Goal: Task Accomplishment & Management: Use online tool/utility

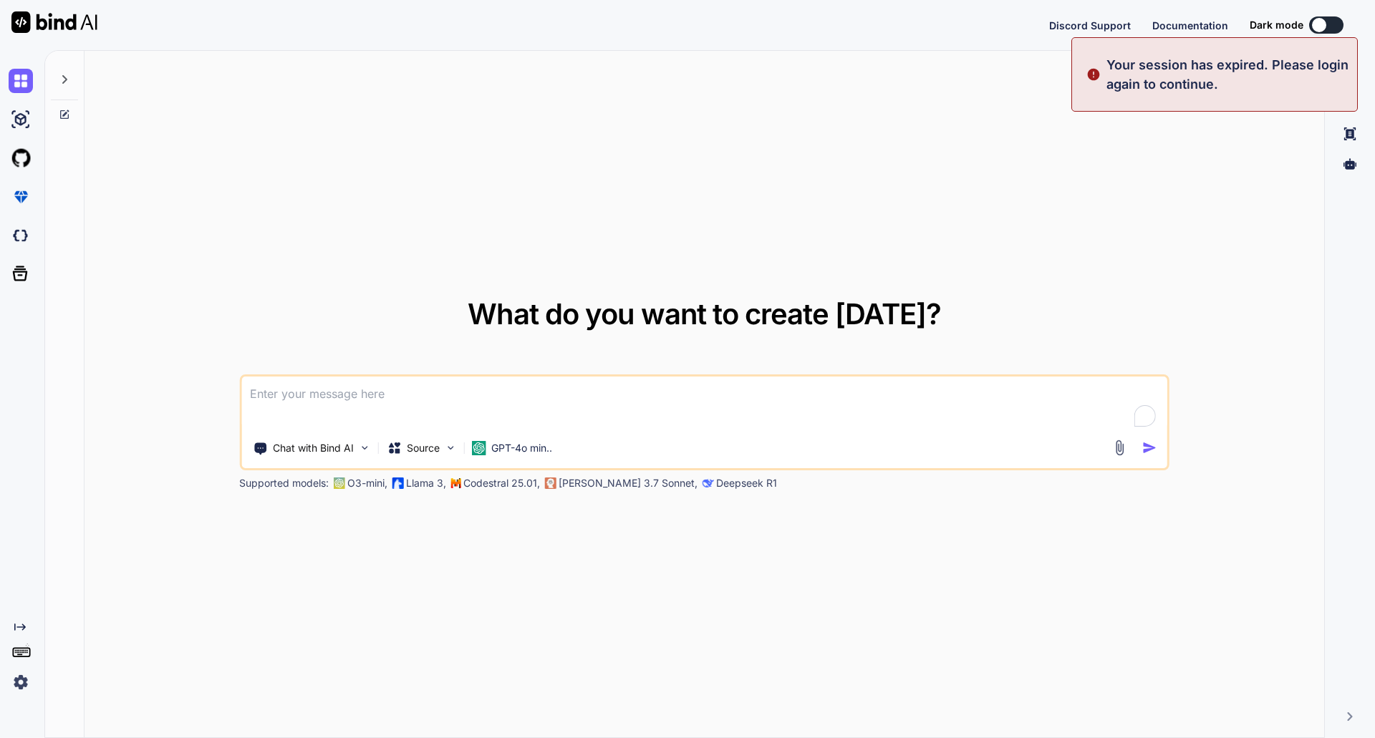
type textarea "x"
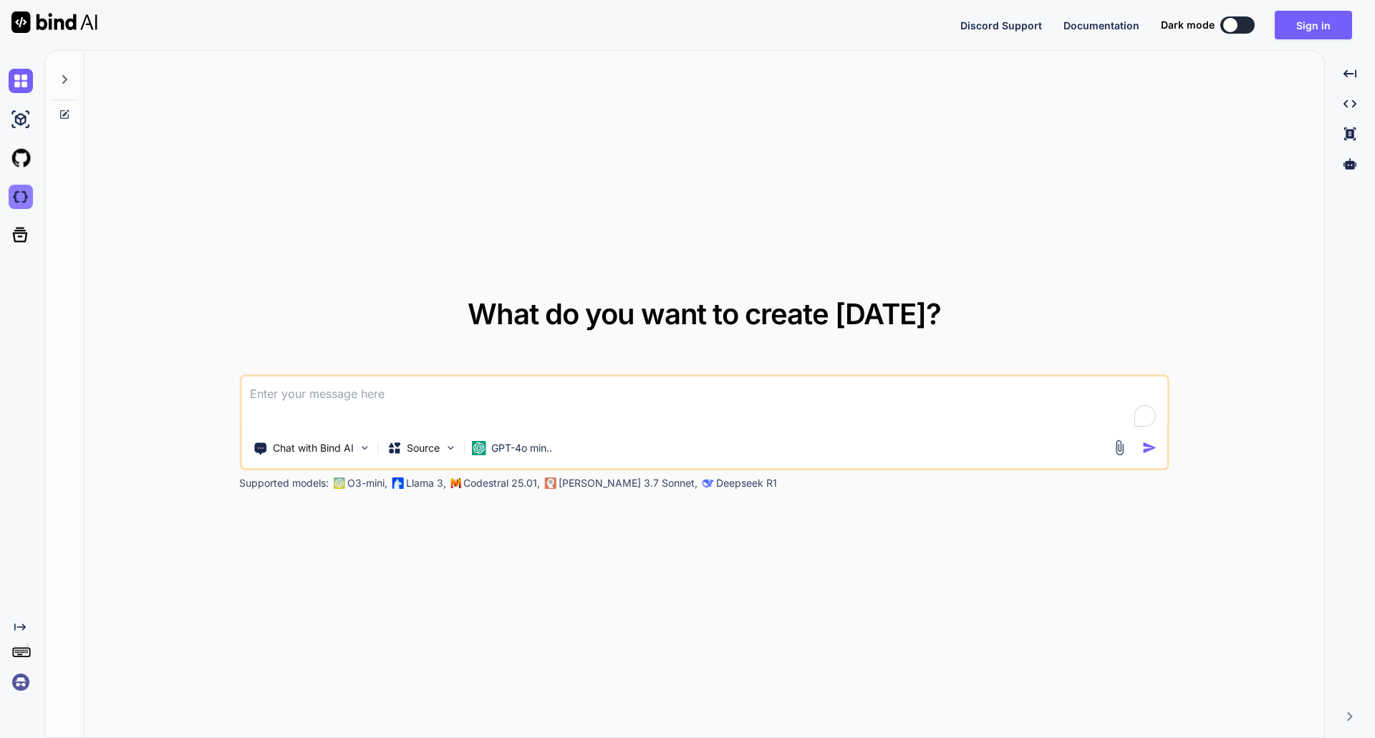
click at [22, 203] on img at bounding box center [21, 197] width 24 height 24
click at [14, 197] on img at bounding box center [21, 197] width 24 height 24
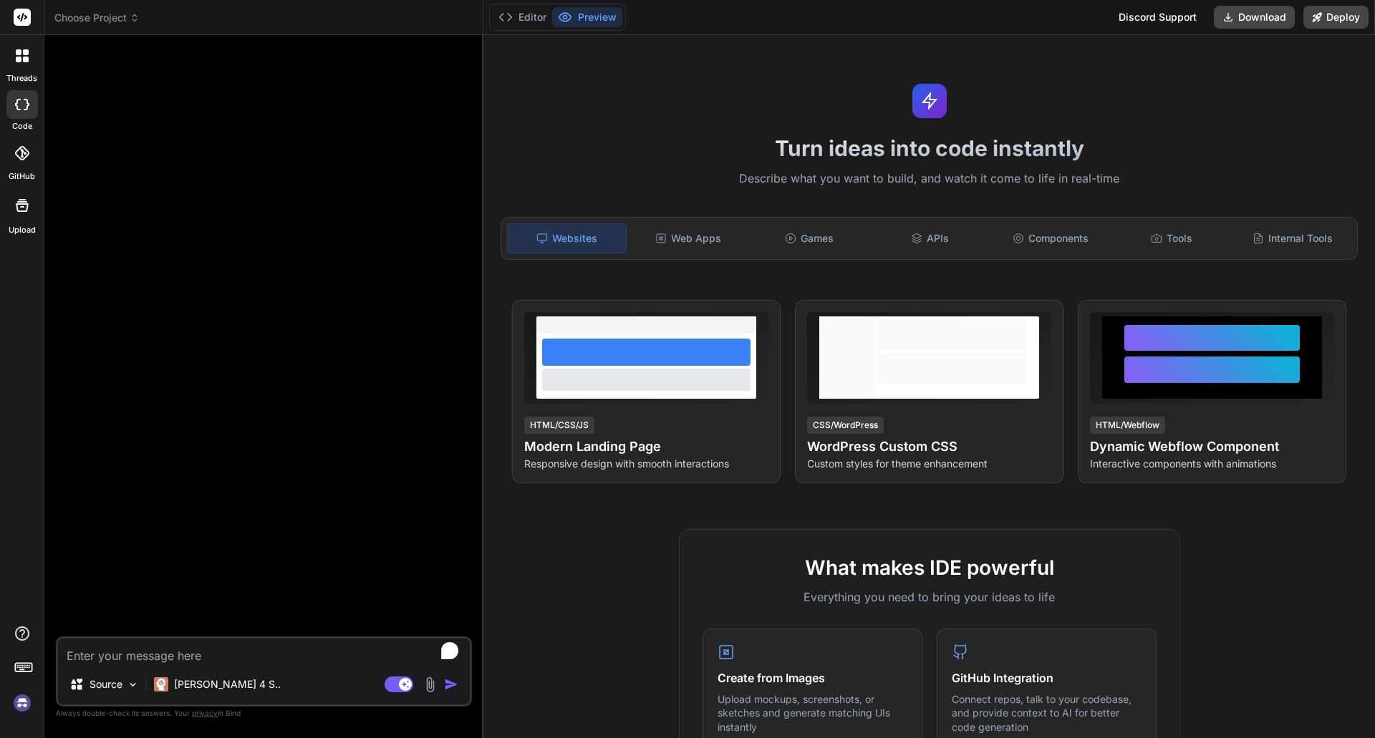
click at [17, 704] on img at bounding box center [22, 703] width 24 height 24
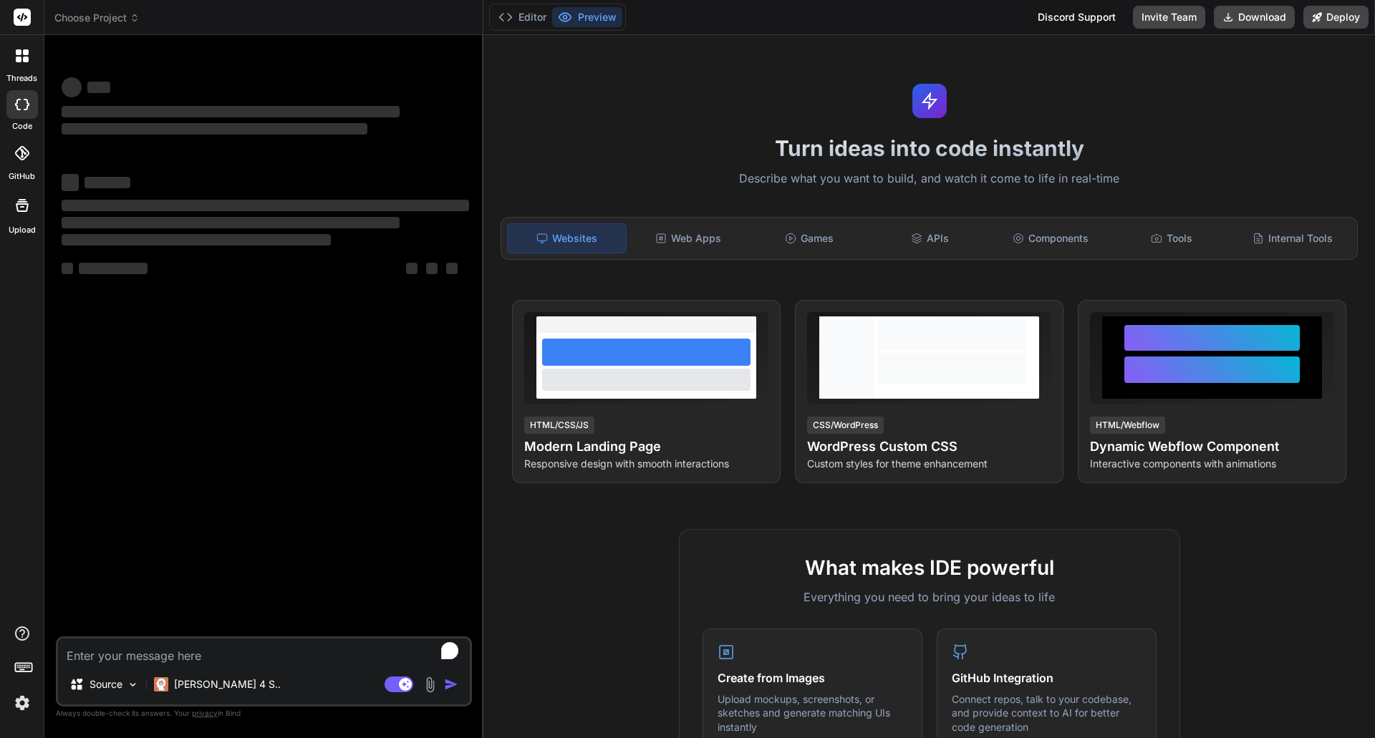
type textarea "x"
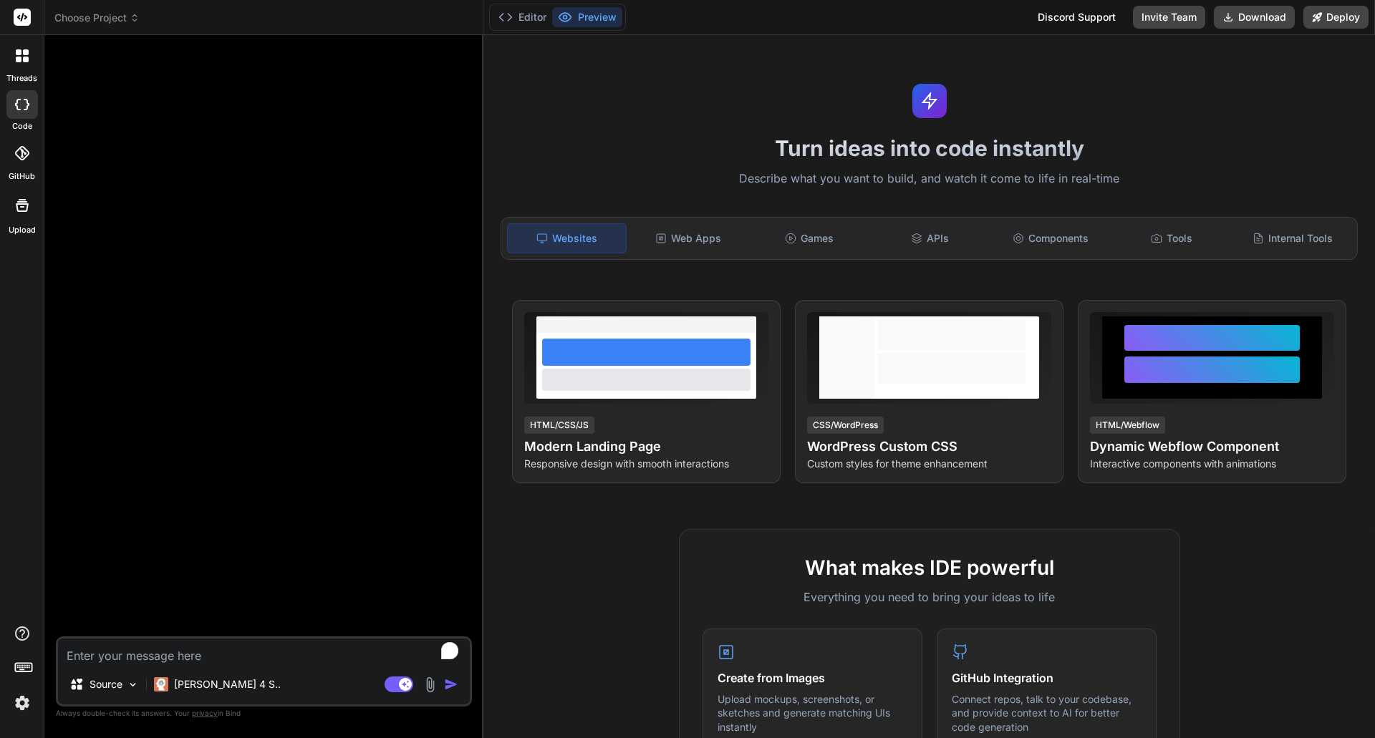
click at [311, 641] on textarea "To enrich screen reader interactions, please activate Accessibility in Grammarl…" at bounding box center [264, 652] width 412 height 26
paste textarea "**Briefing: Small Export App for sevdesk** I need a small app that works with t…"
type textarea "**Briefing: Small Export App for sevdesk** I need a small app that works with t…"
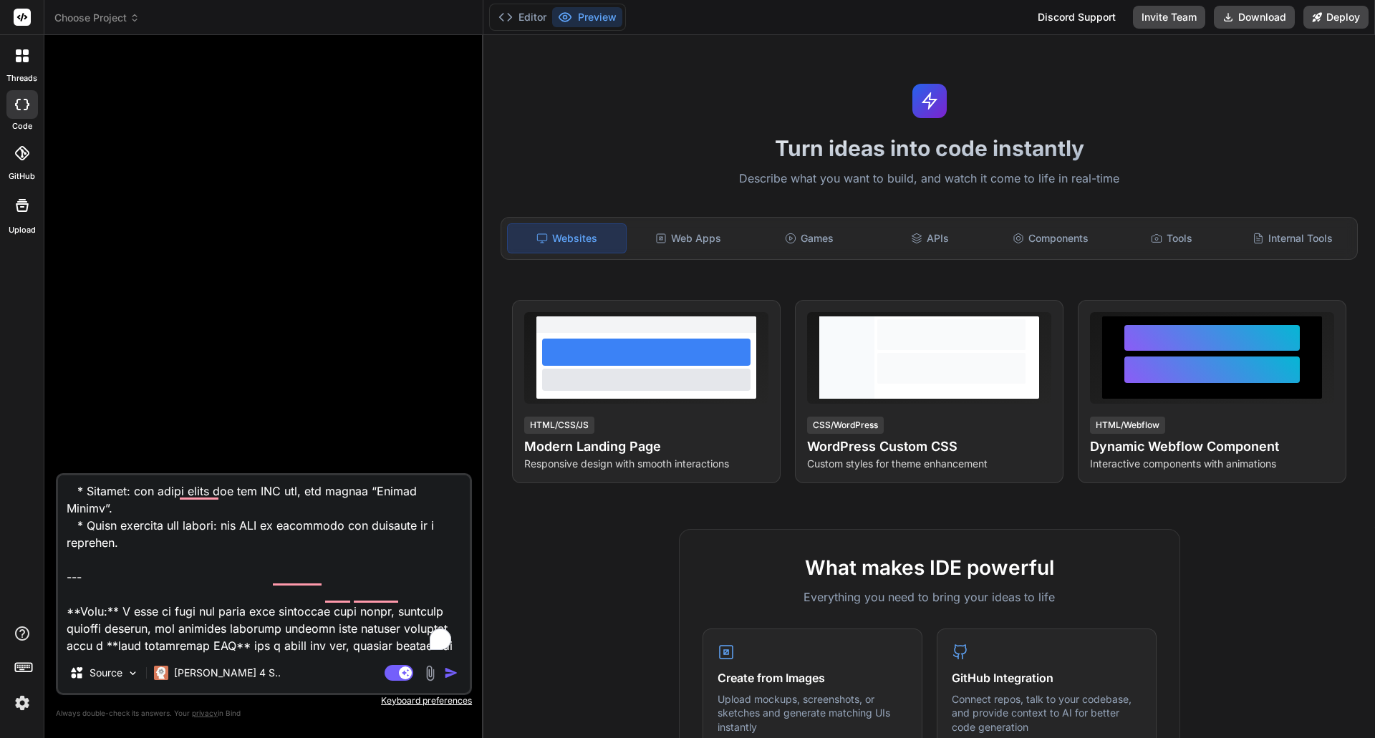
type textarea "x"
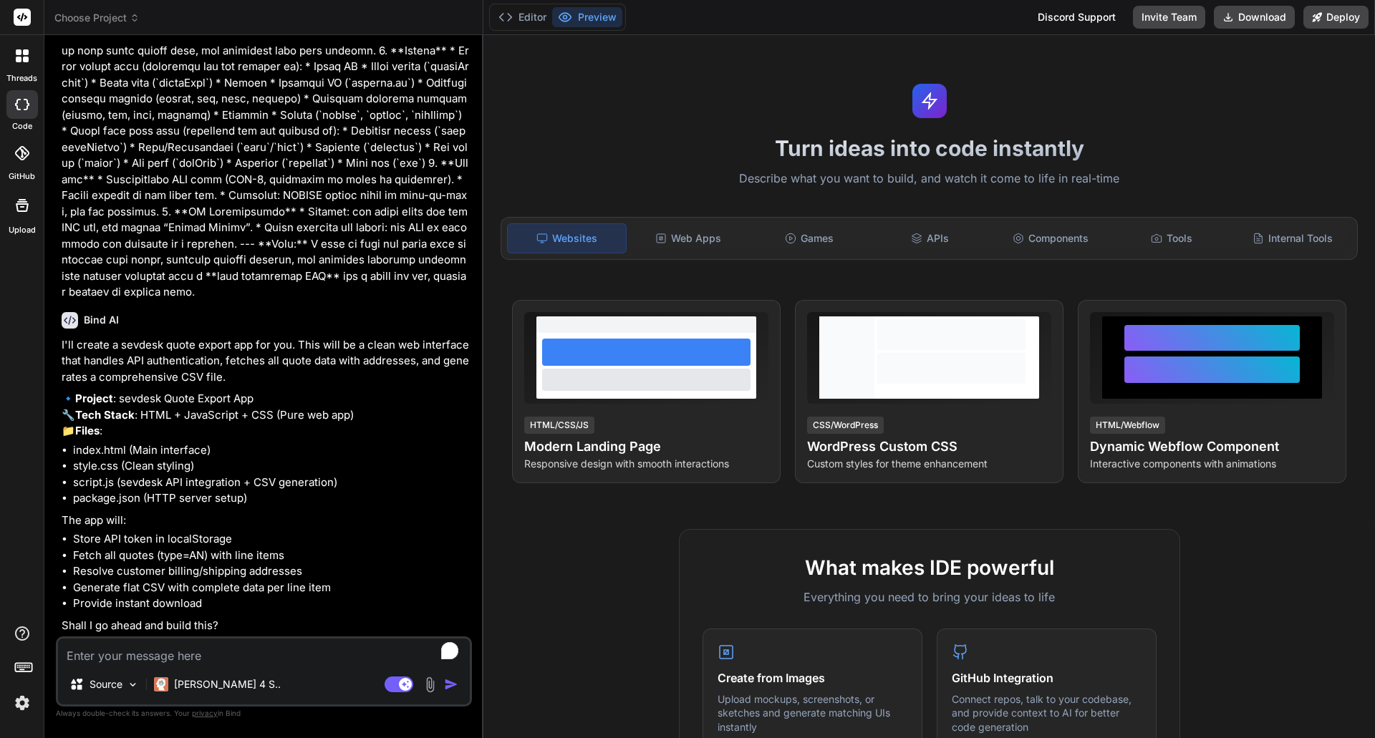
scroll to position [294, 0]
type textarea "x"
type textarea "<"
type textarea "x"
type textarea "<e"
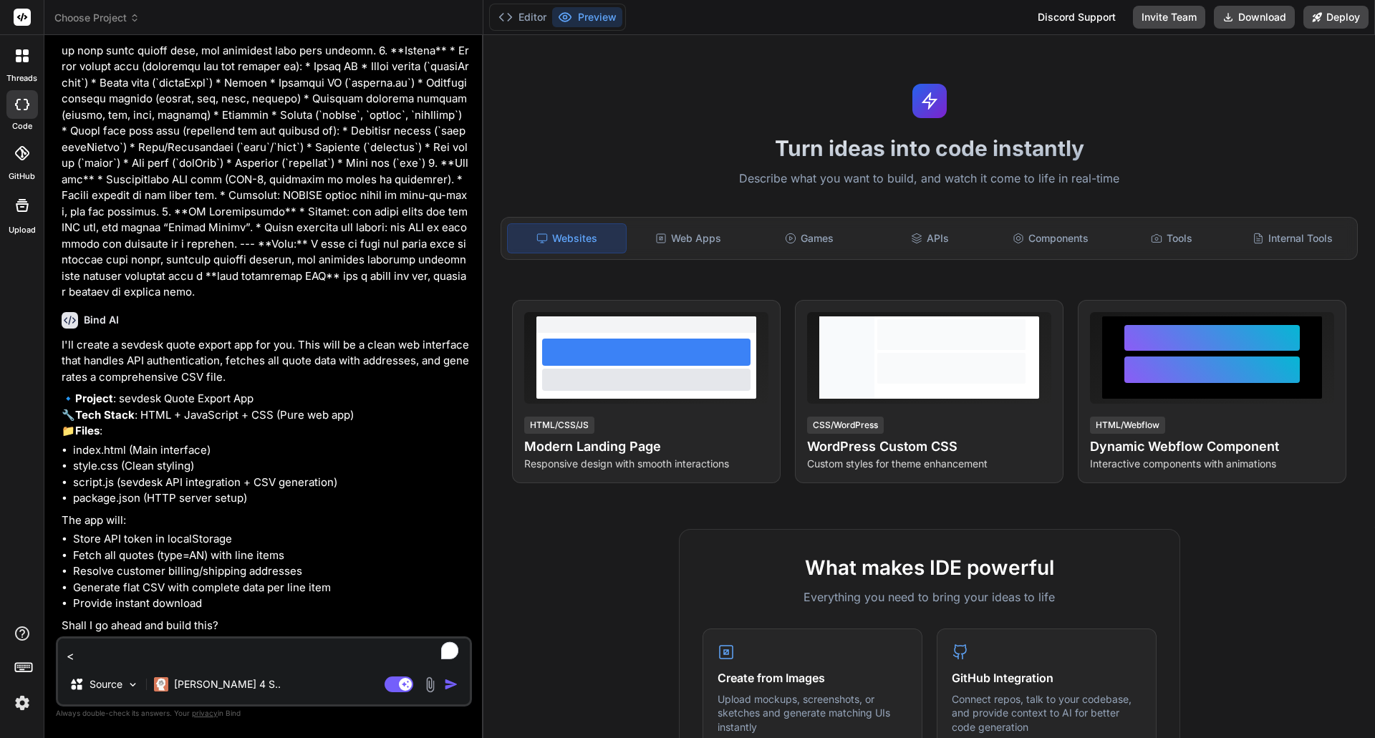
type textarea "x"
type textarea "<"
type textarea "x"
type textarea "y"
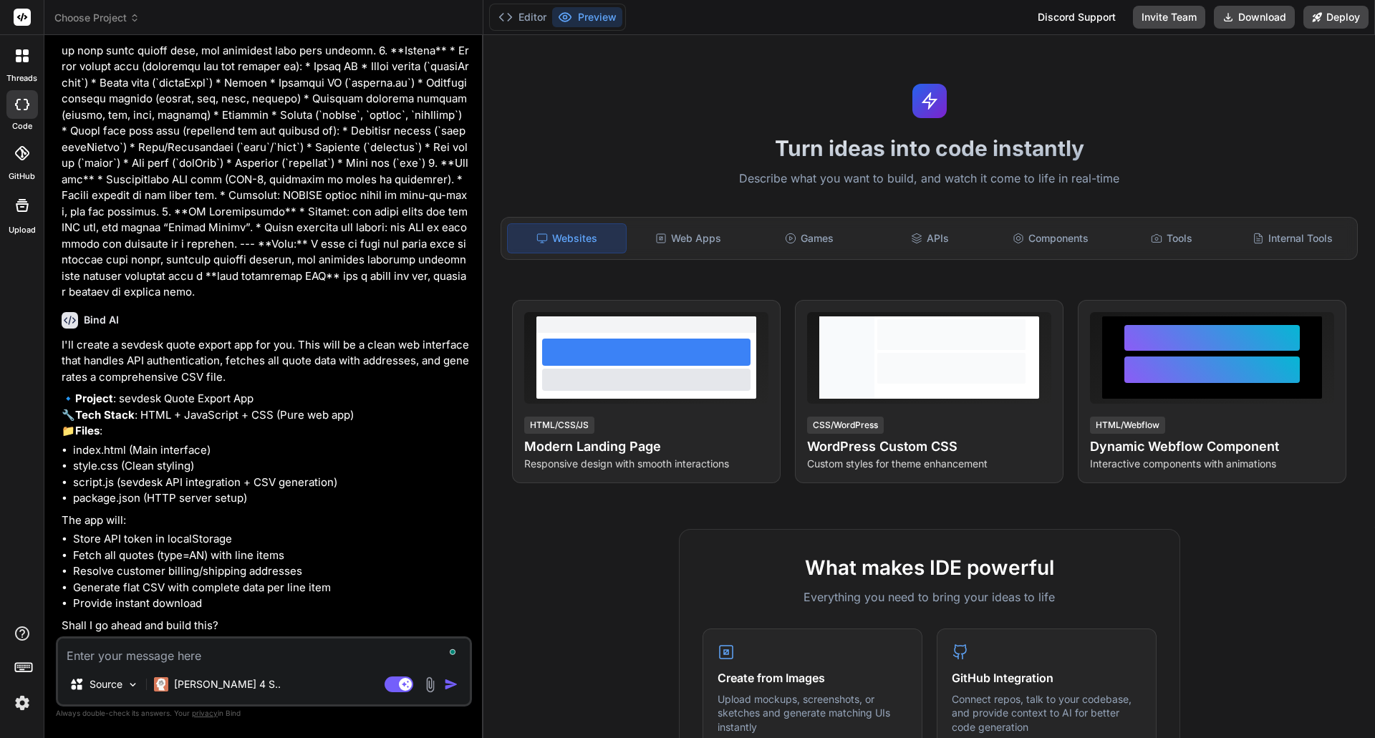
type textarea "x"
type textarea "ye"
type textarea "x"
type textarea "yes"
type textarea "x"
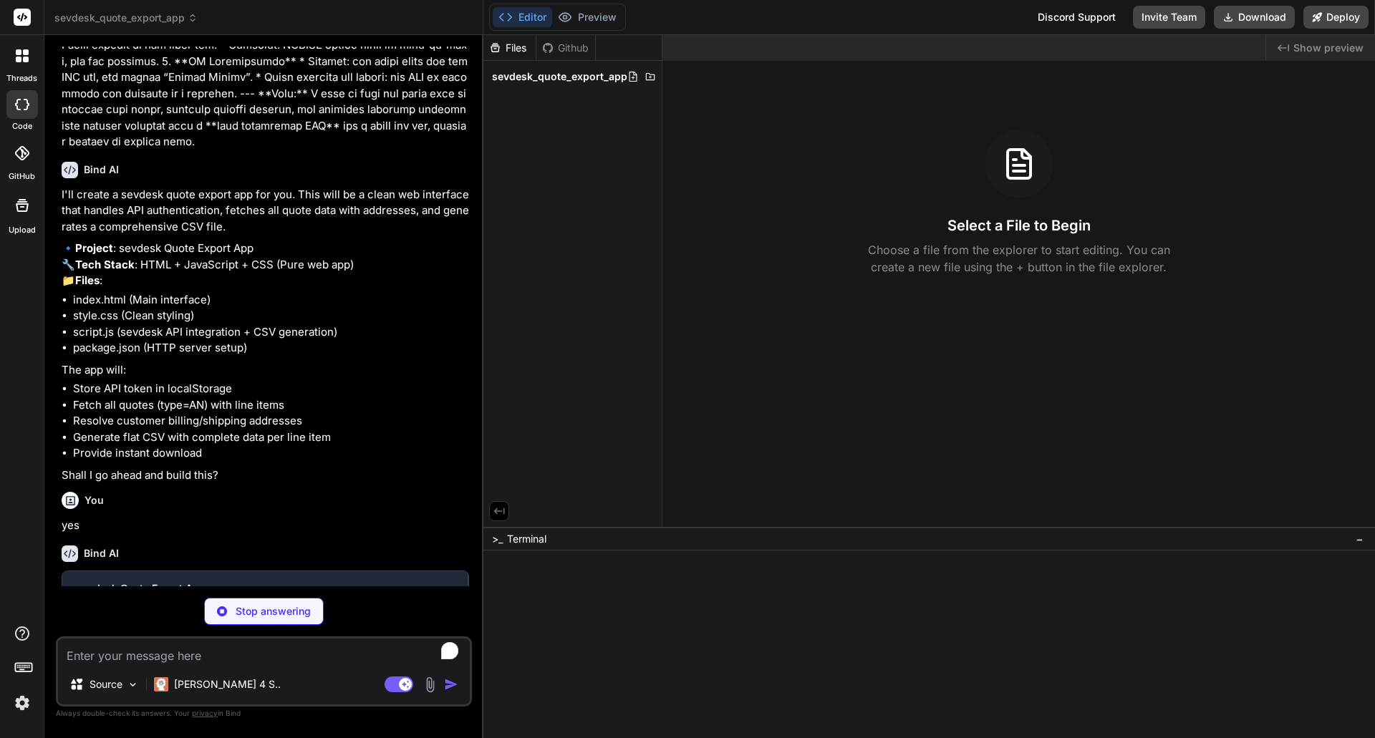
scroll to position [442, 0]
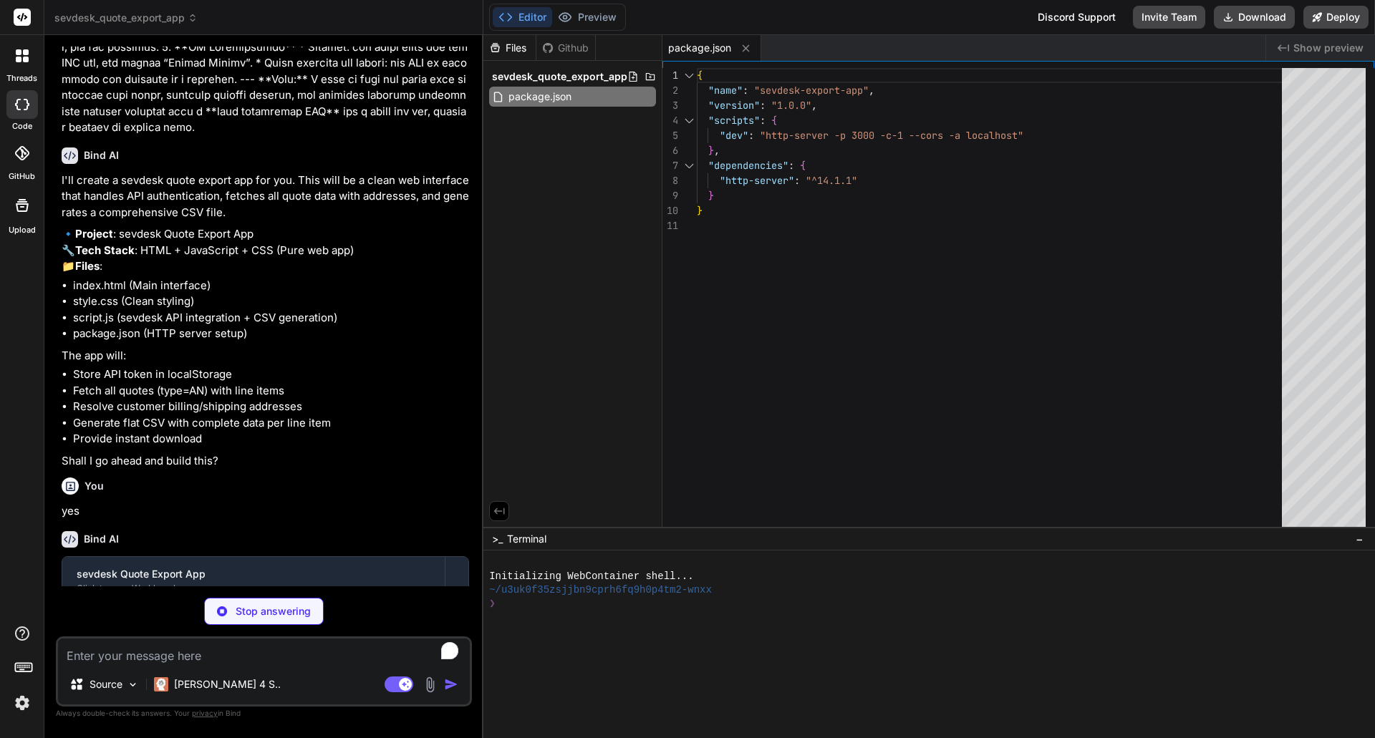
type textarea "x"
type textarea "</div> </div> <script src="script.js"></script> </body> </html>"
type textarea "x"
type textarea ".btn { width: 100%; justify-content: center; } }"
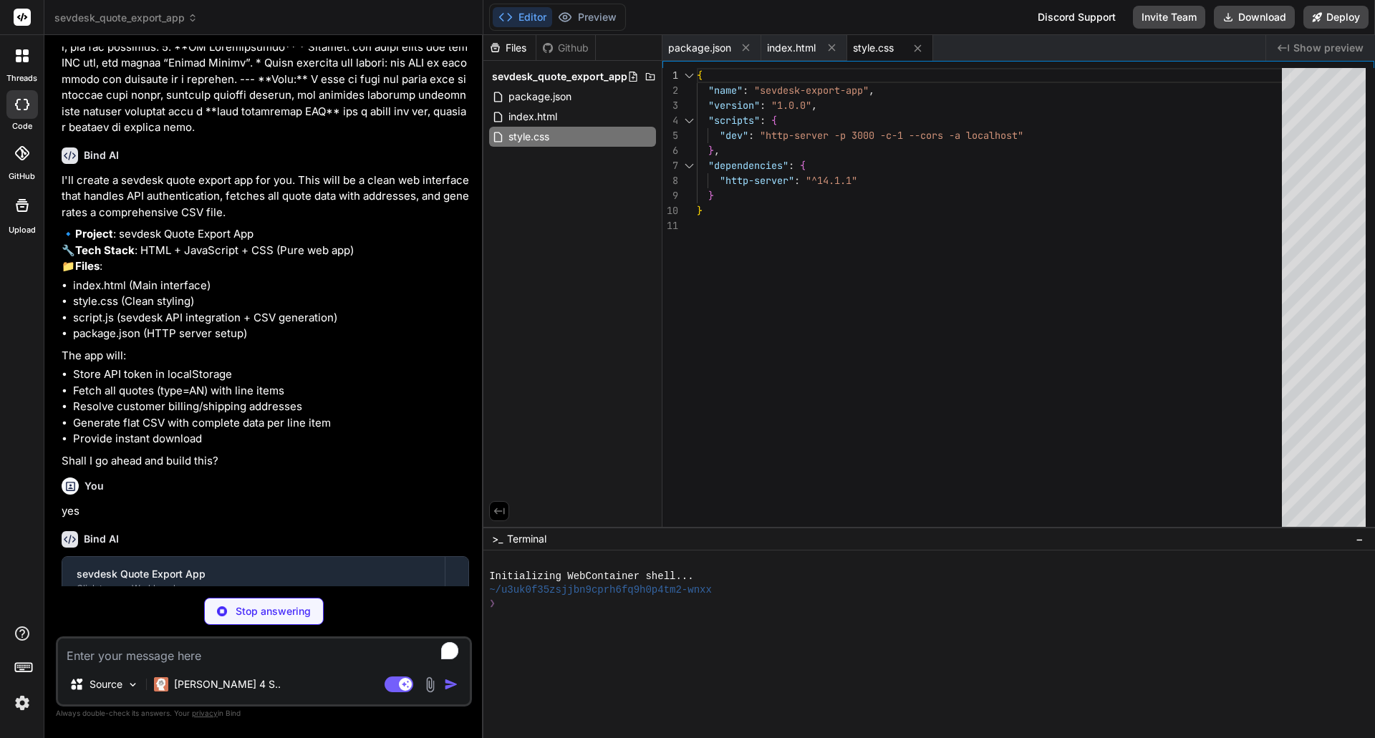
type textarea "x"
type textarea "});"
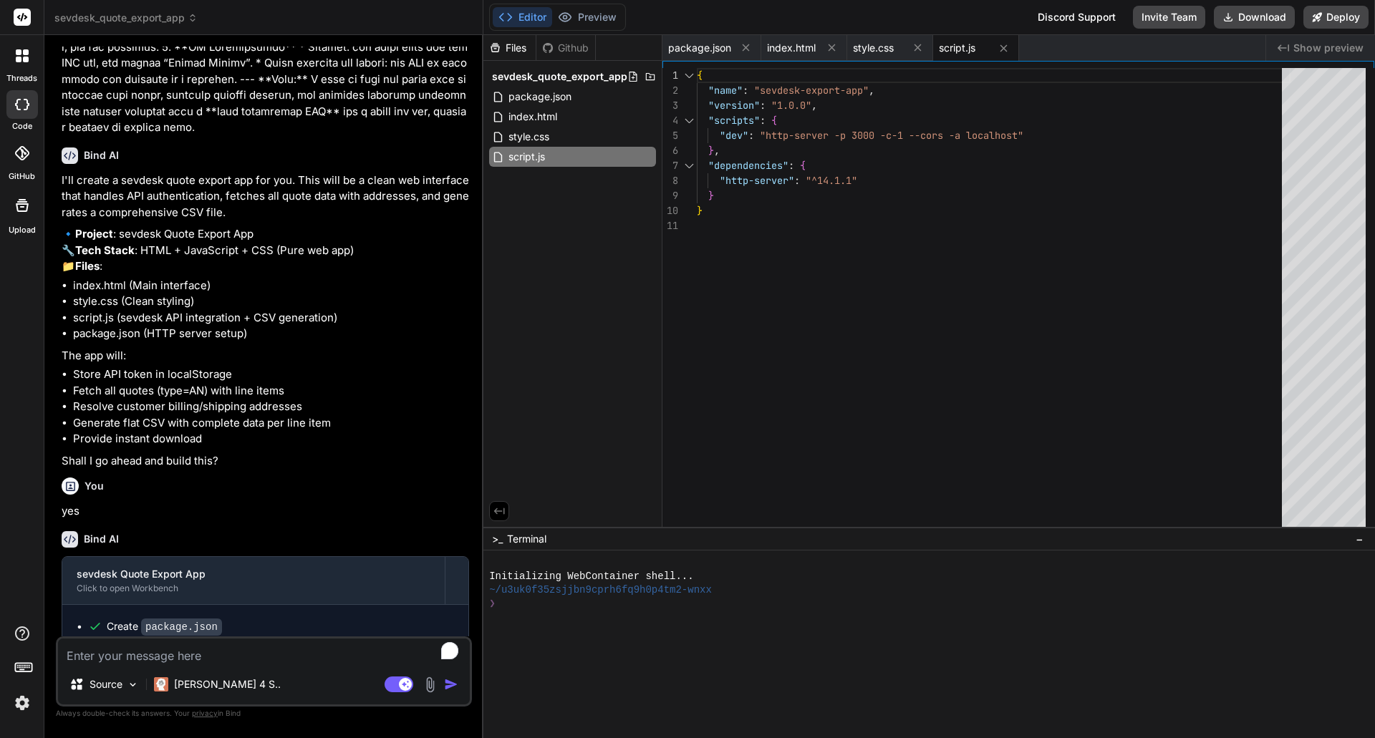
type textarea "x"
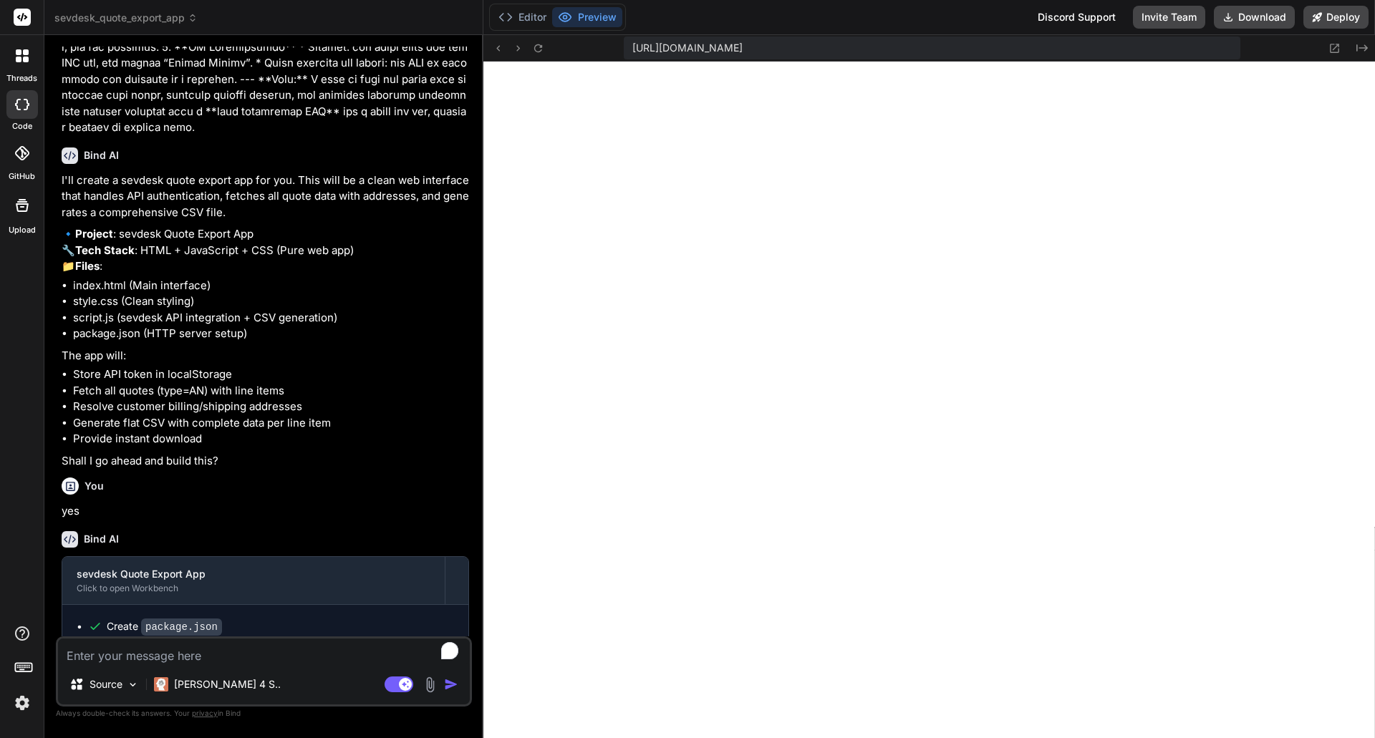
scroll to position [612, 0]
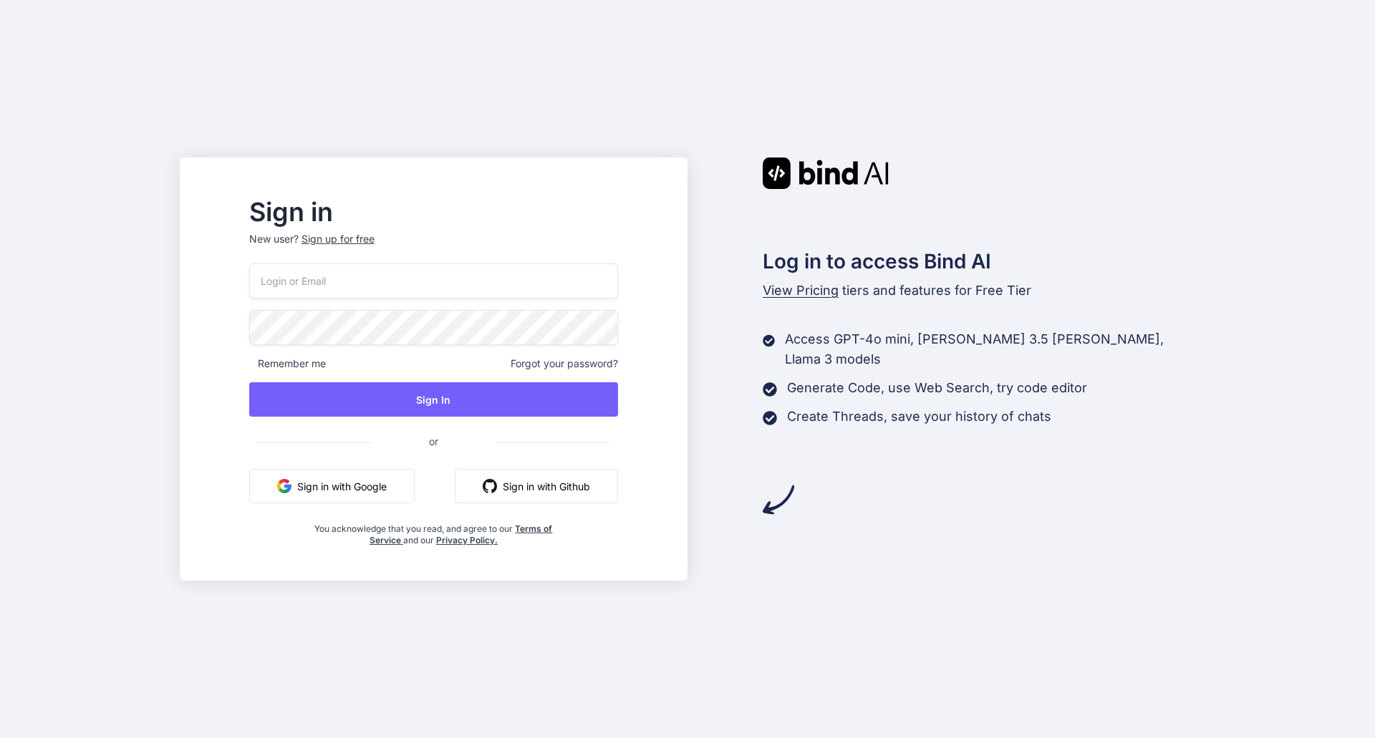
click at [433, 279] on input "email" at bounding box center [434, 281] width 370 height 35
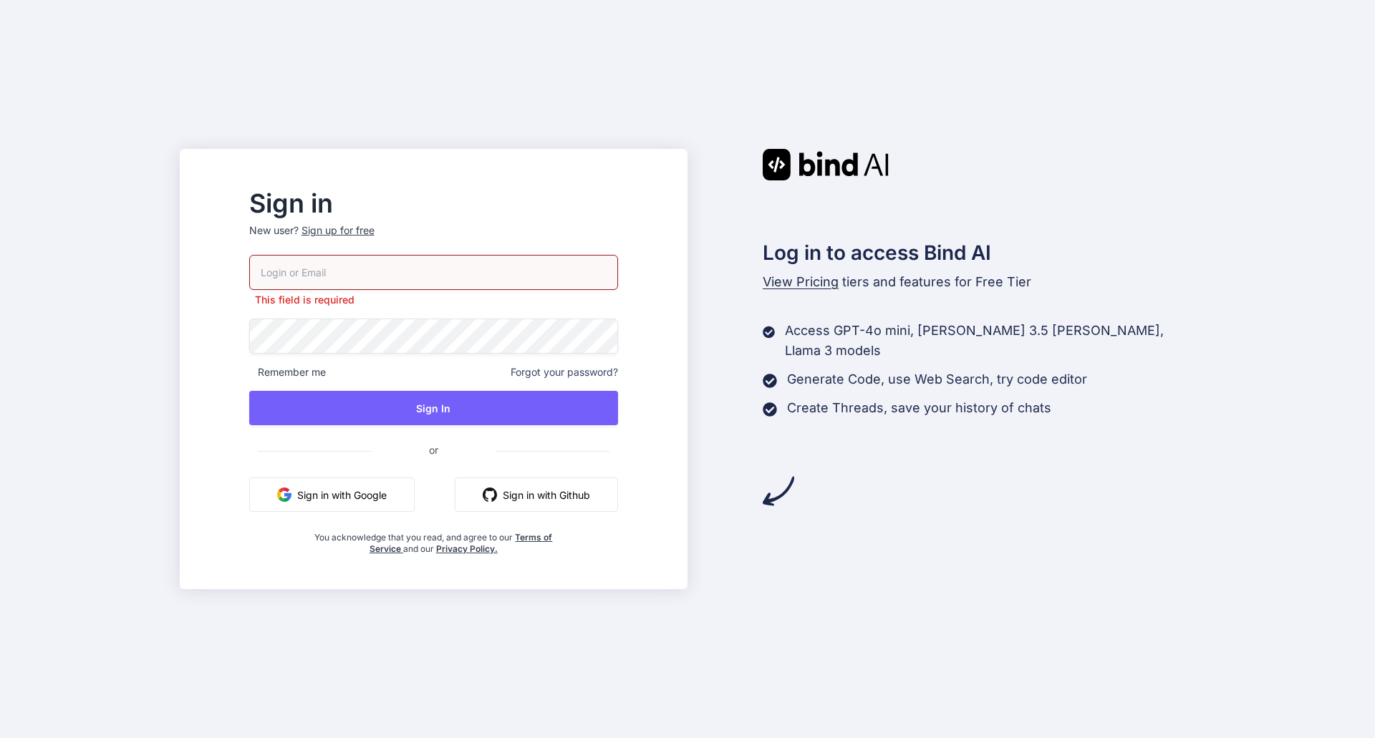
type input "norbert@monobunt.at"
click at [915, 635] on div "Sign in New user? Sign up for free norbert@monobunt.at This field is required R…" at bounding box center [687, 369] width 1375 height 738
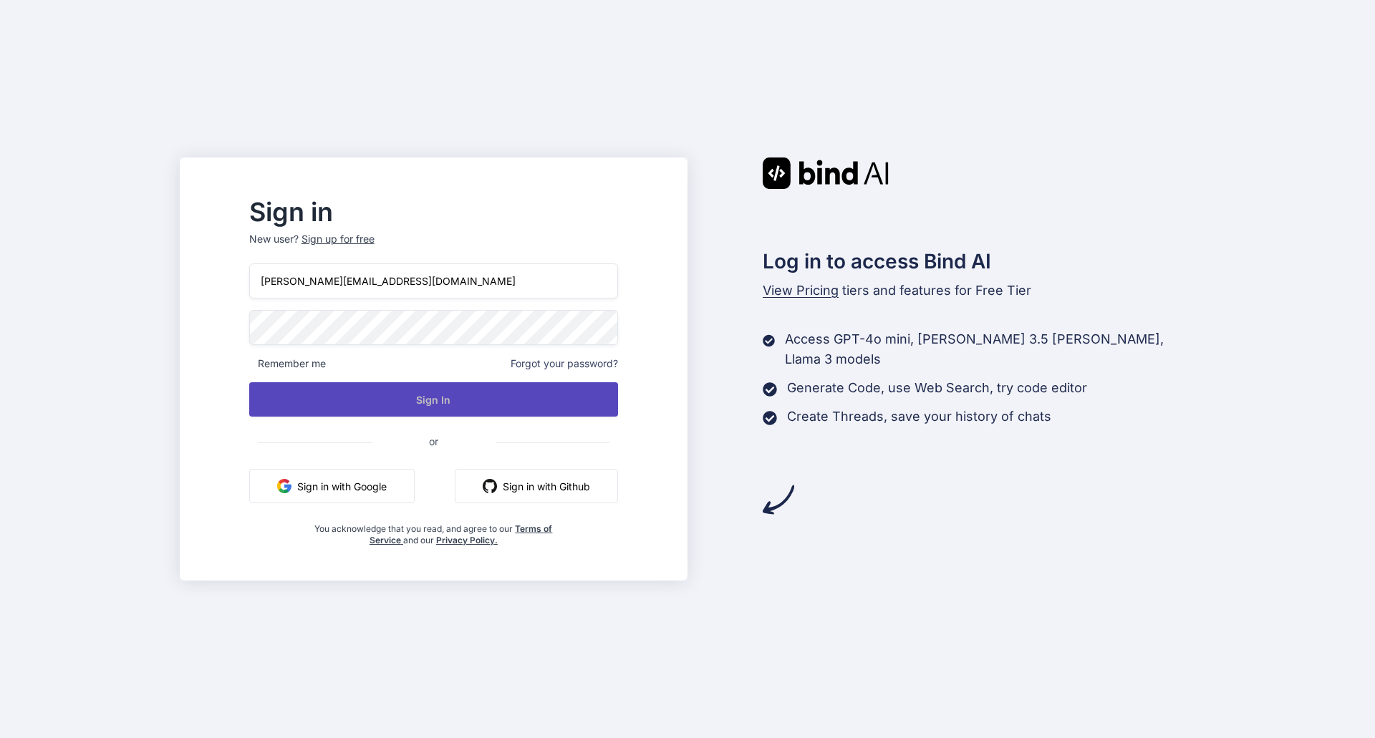
click at [584, 407] on button "Sign In" at bounding box center [434, 399] width 370 height 34
click at [481, 398] on button "Sign In" at bounding box center [434, 399] width 370 height 34
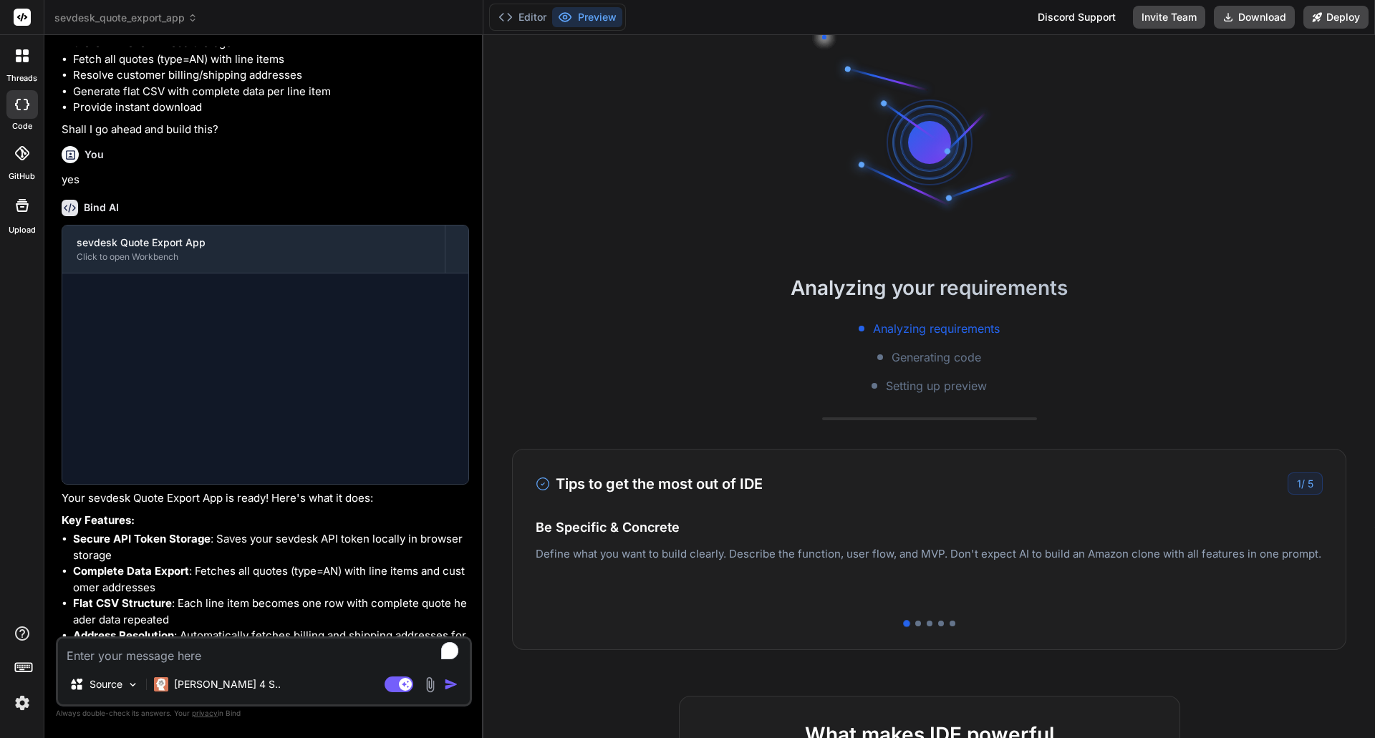
scroll to position [780, 0]
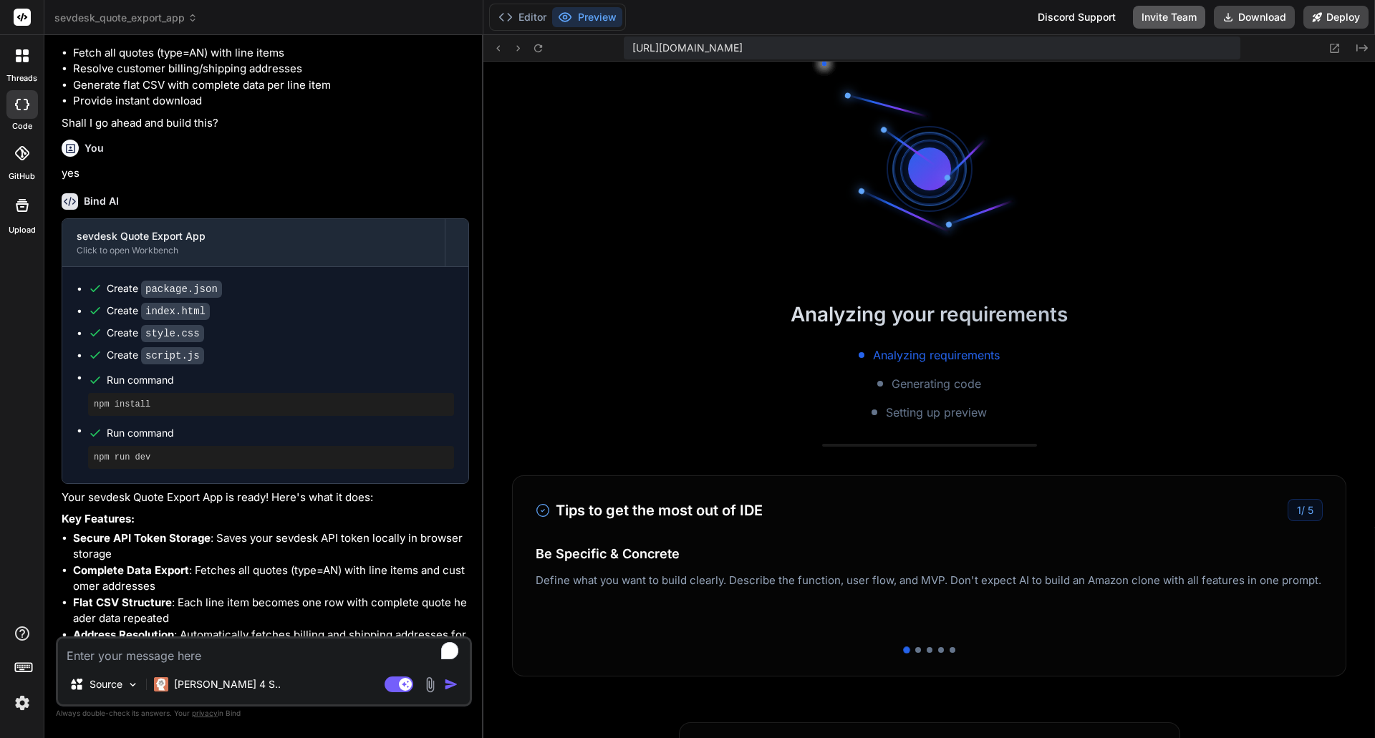
type textarea "x"
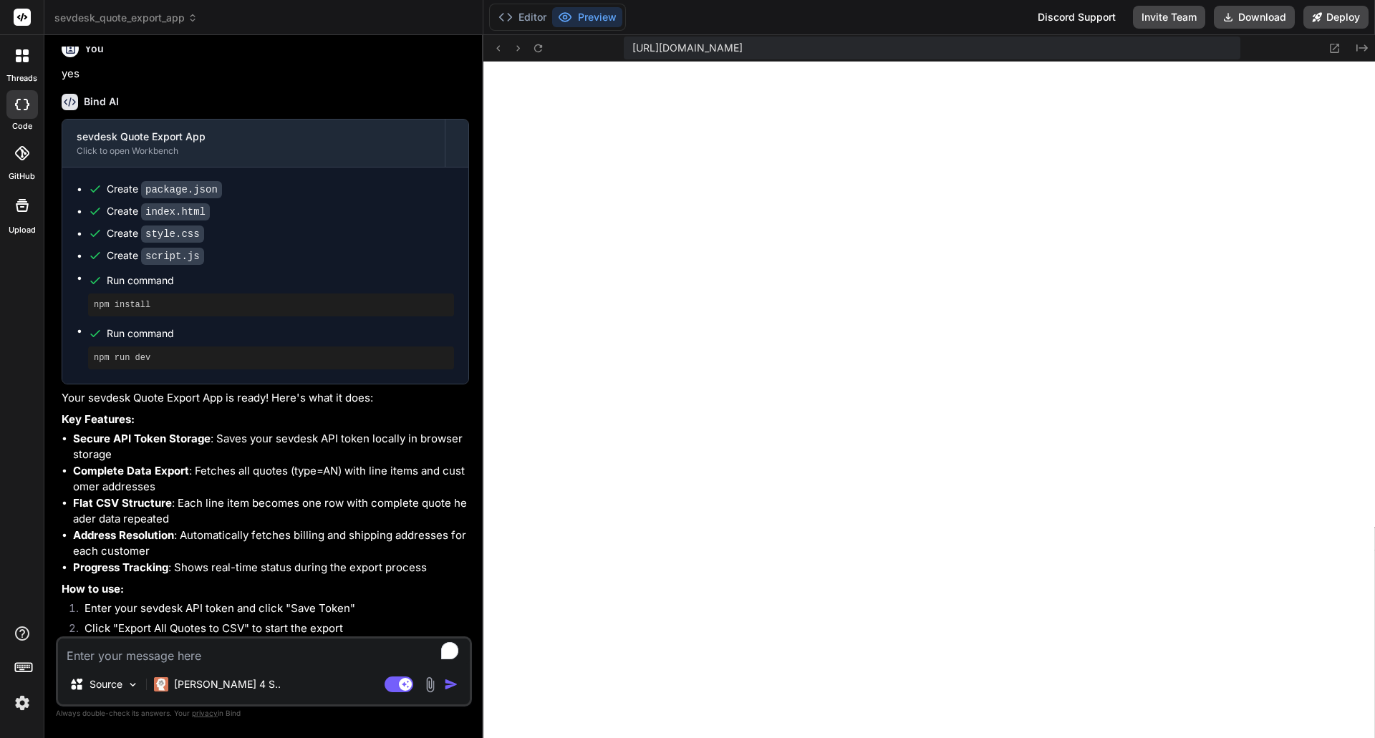
scroll to position [995, 0]
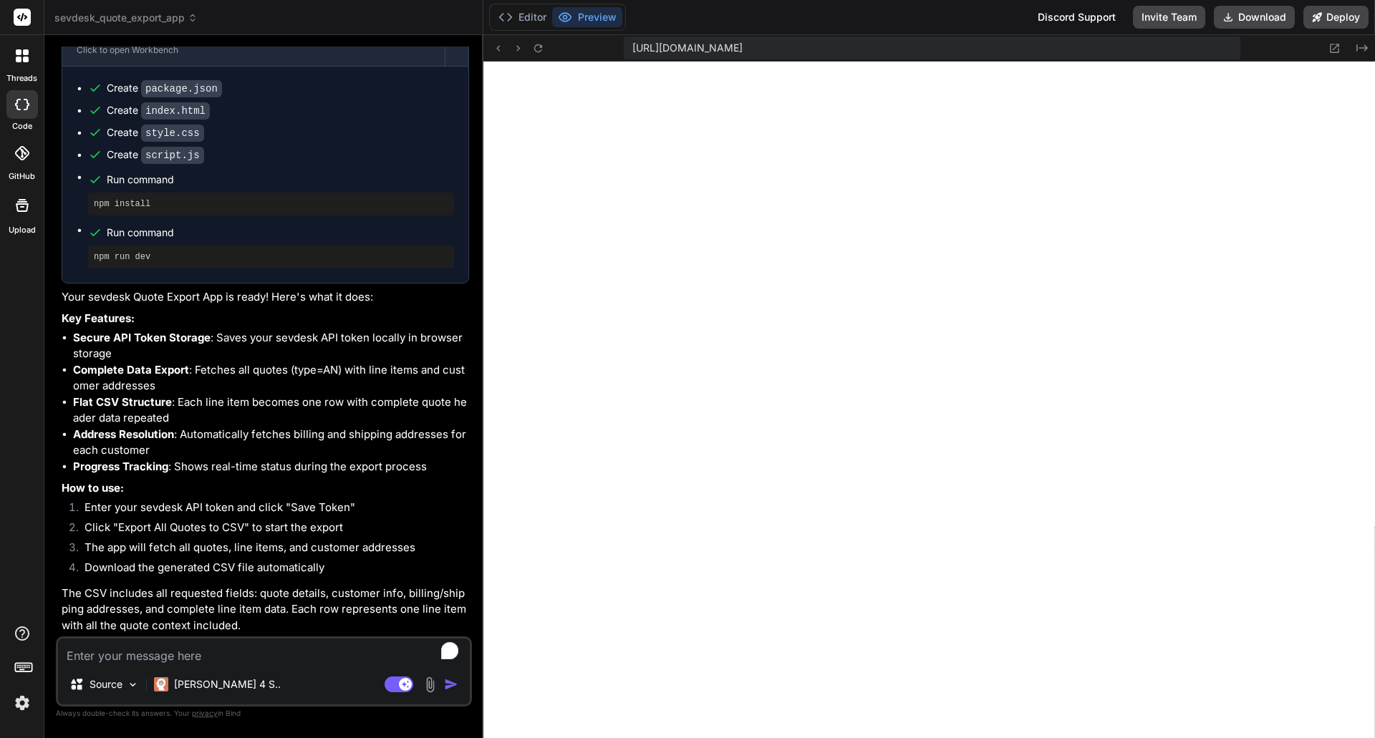
click at [215, 666] on div "Source Claude 4 S.. Agent Mode. When this toggle is activated, AI automatically…" at bounding box center [264, 672] width 416 height 70
click at [214, 659] on textarea "To enrich screen reader interactions, please activate Accessibility in Grammarl…" at bounding box center [264, 652] width 412 height 26
type textarea "t"
type textarea "x"
type textarea "th"
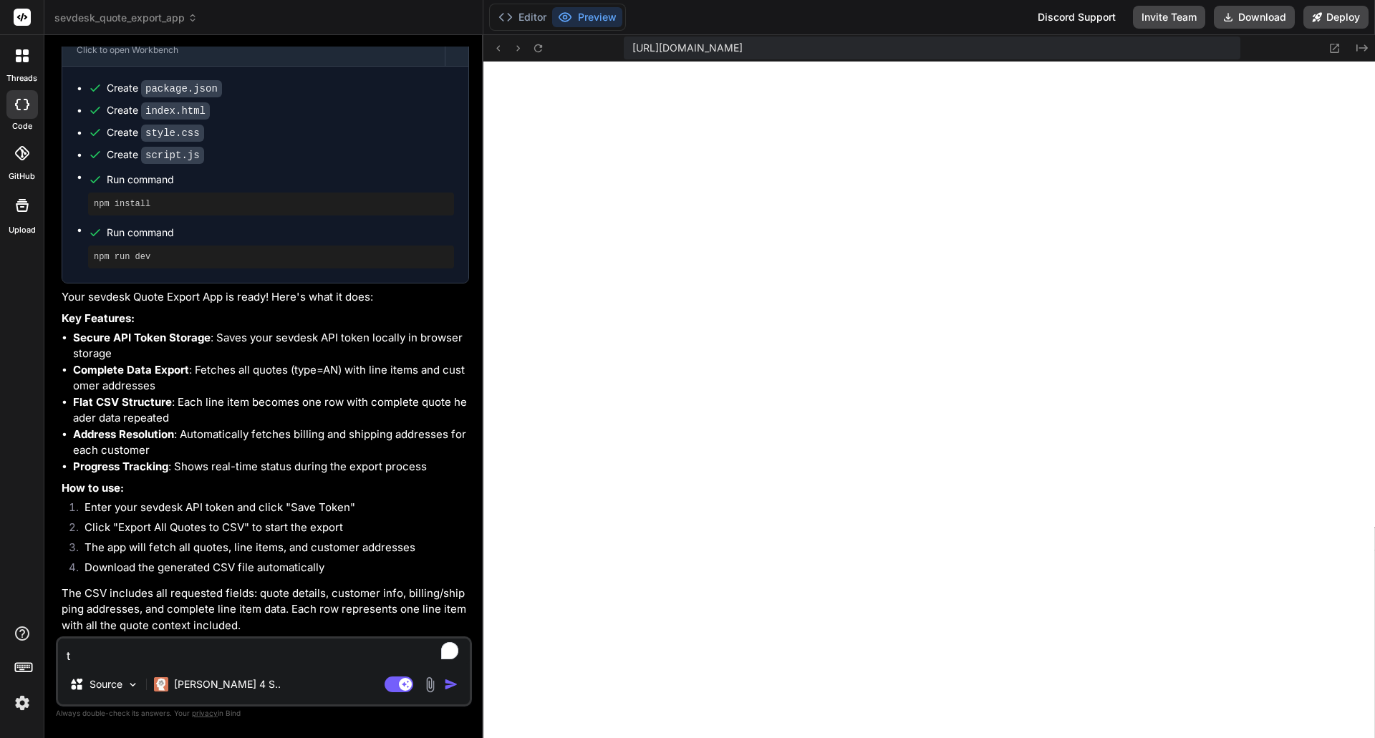
type textarea "x"
type textarea "the"
type textarea "x"
type textarea "the"
type textarea "x"
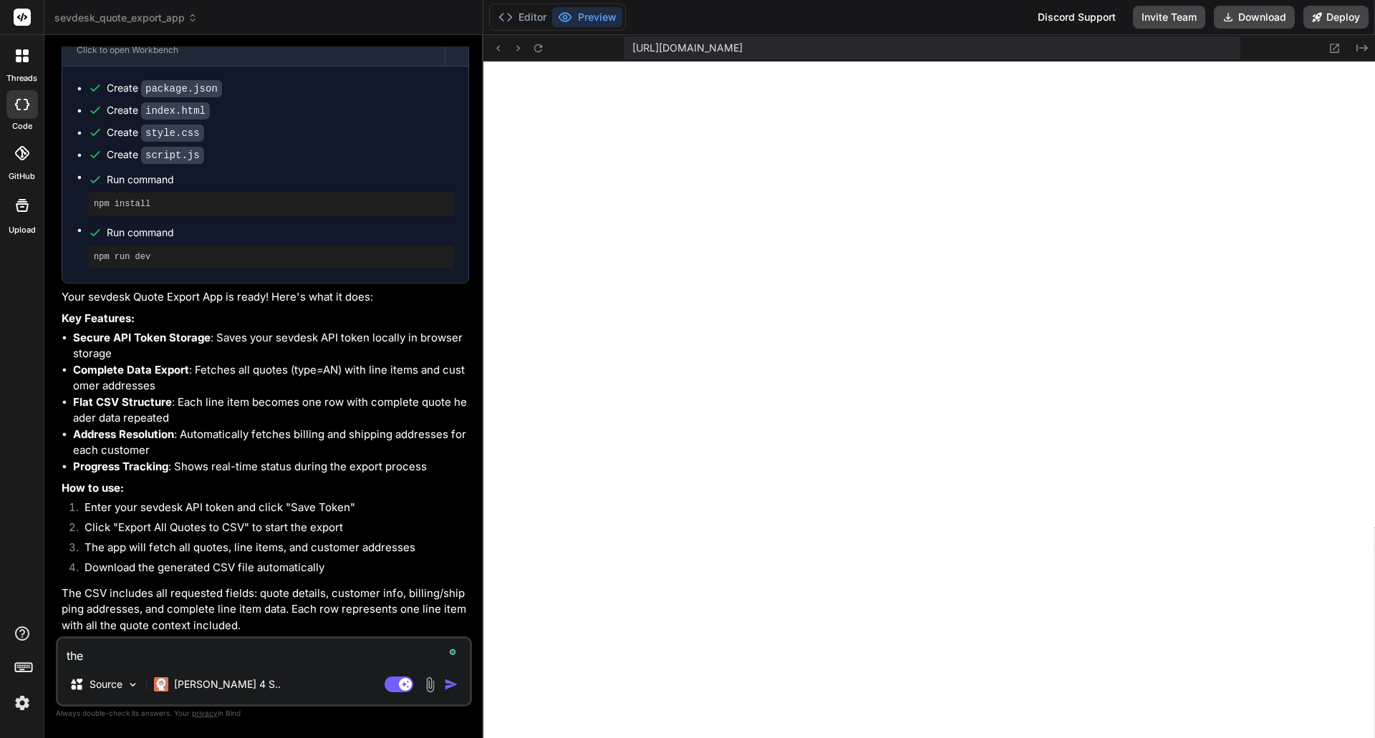
type textarea "the f"
type textarea "x"
type textarea "the fi"
type textarea "x"
type textarea "the fie"
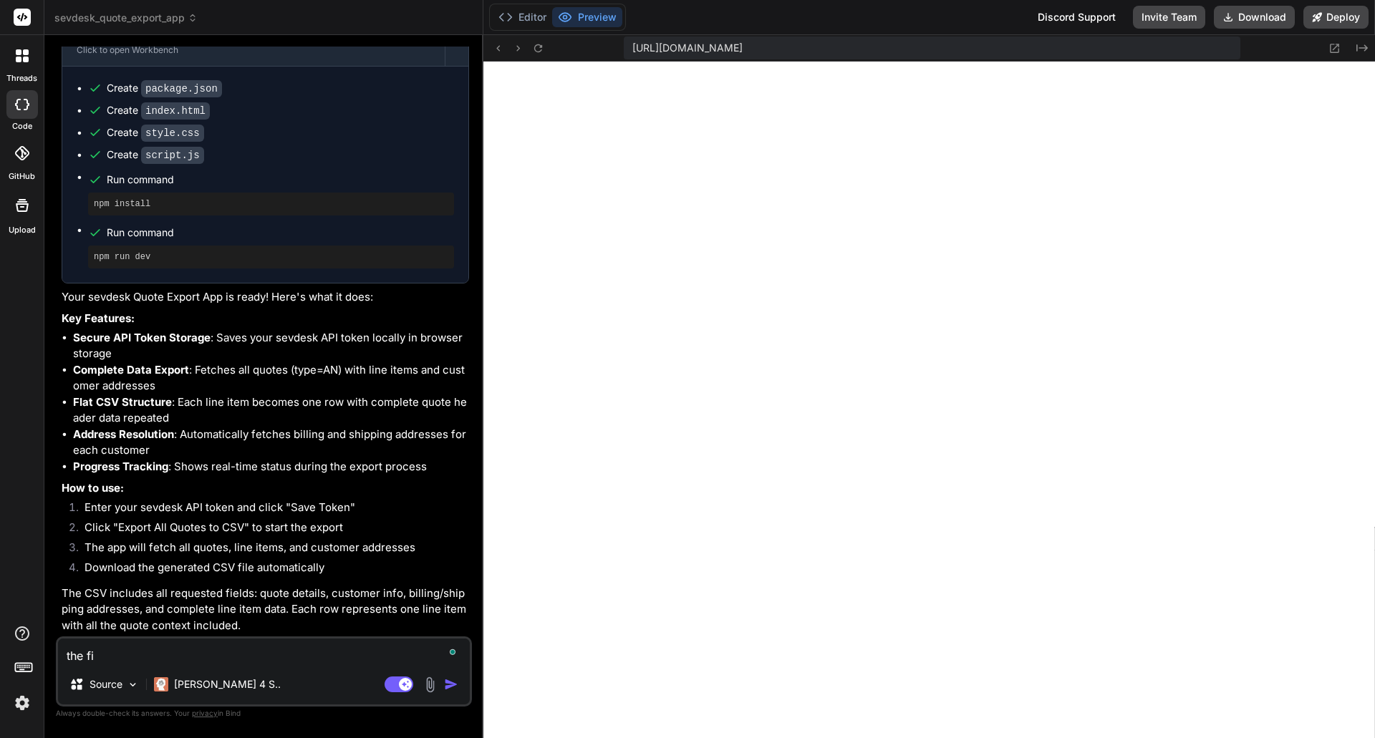
type textarea "x"
type textarea "the fiel"
type textarea "x"
type textarea "the field"
type textarea "x"
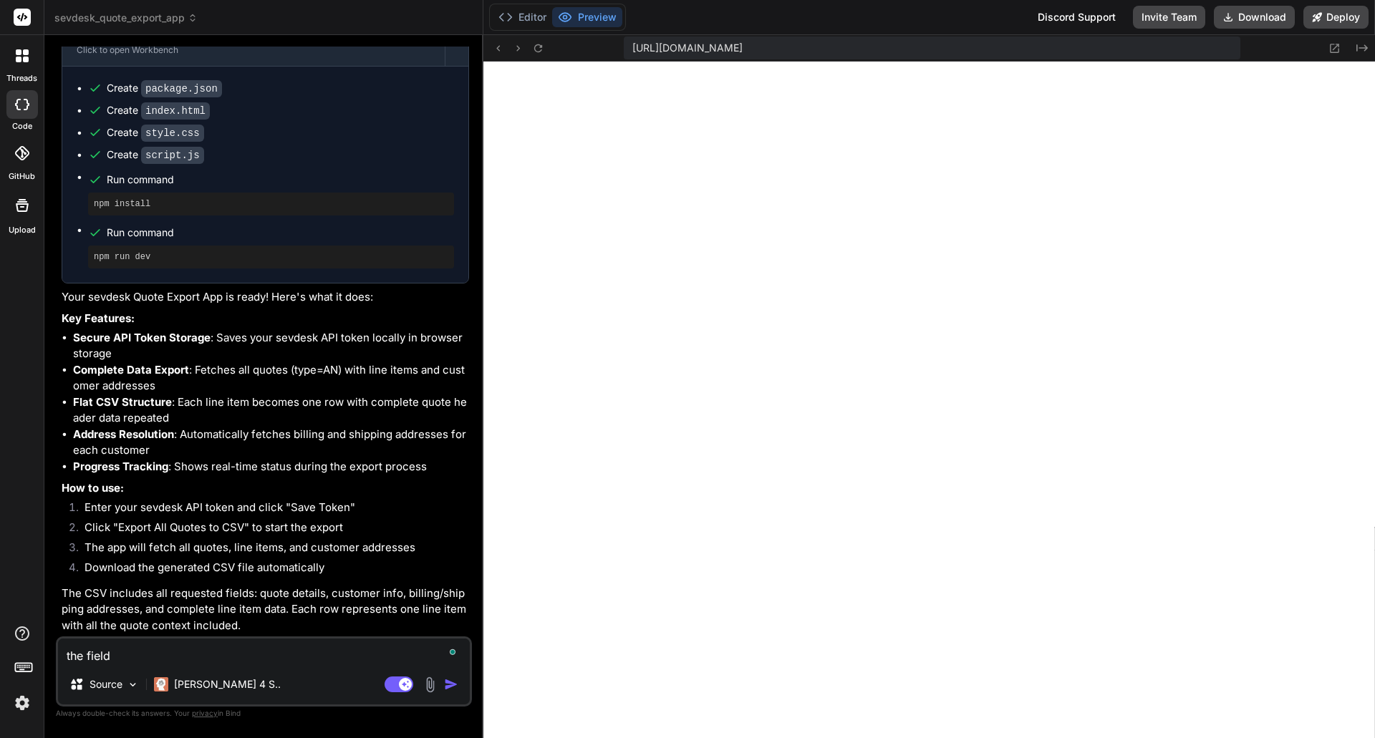
type textarea "the fields"
type textarea "x"
type textarea "the fields"
type textarea "x"
paste textarea "Billing Street Billing Zip Billing City Billing Country Shipping Street Shippin…"
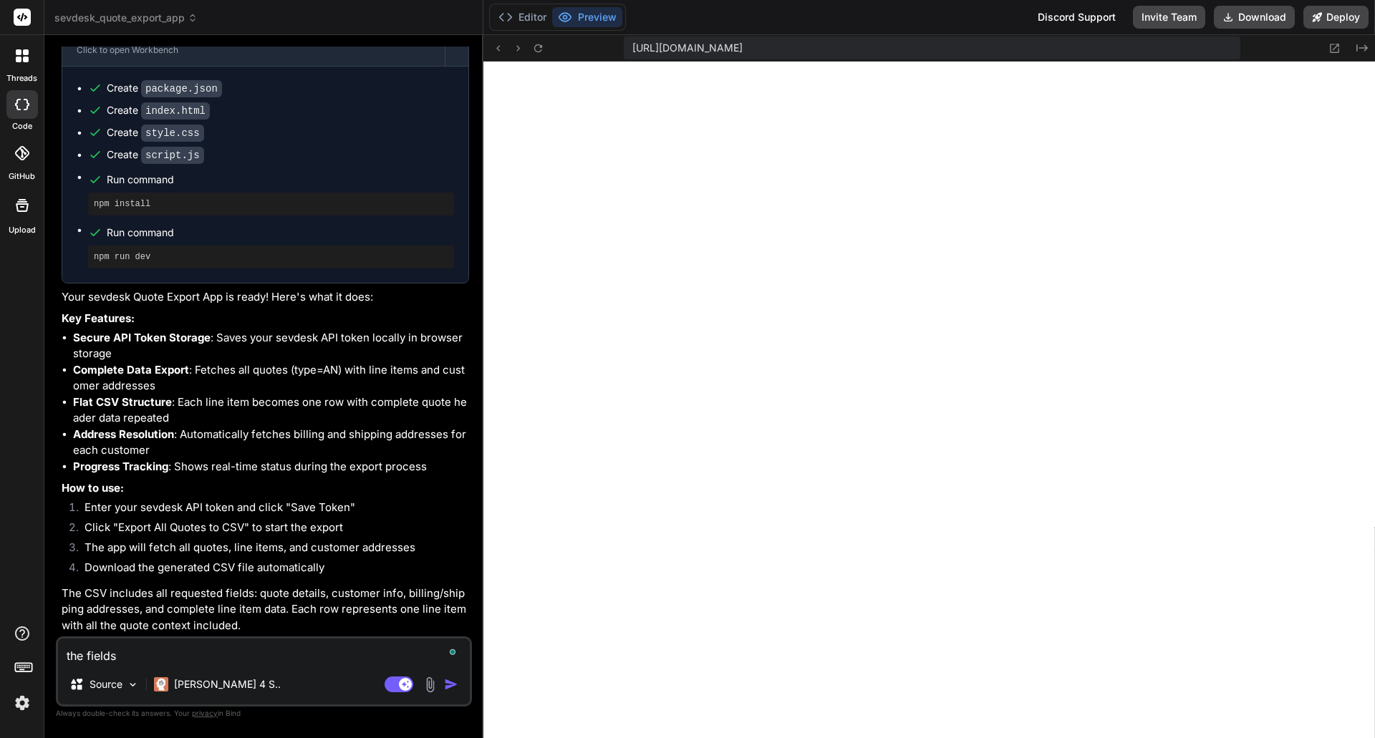
type textarea "the fields Billing Street Billing Zip Billing City Billing Country Shipping Str…"
type textarea "x"
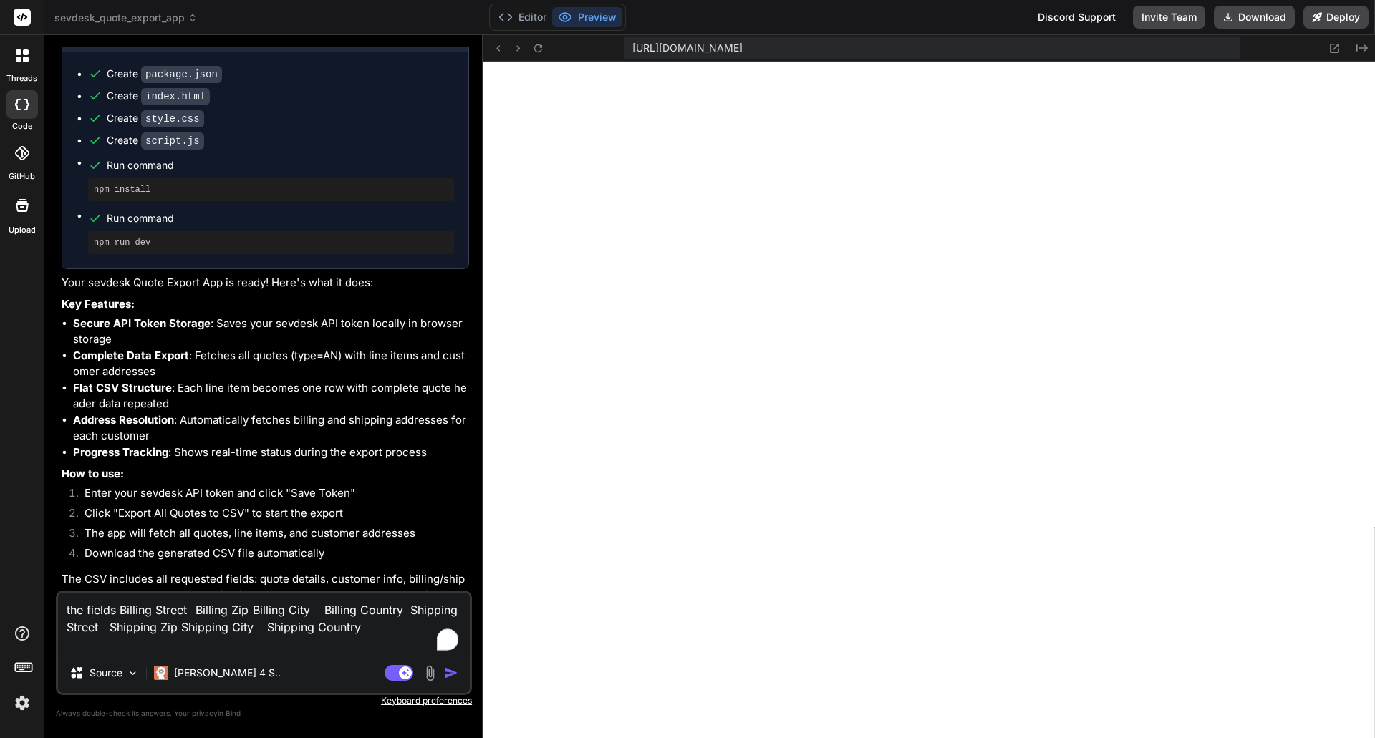
type textarea "the fields Billing Street Billing Zip Billing City Billing Country Shipping Str…"
type textarea "x"
type textarea "the fields Billing Street Billing Zip Billing City Billing Country Shipping Str…"
type textarea "x"
type textarea "the fields Billing Street Billing Zip Billing City Billing Country Shipping Str…"
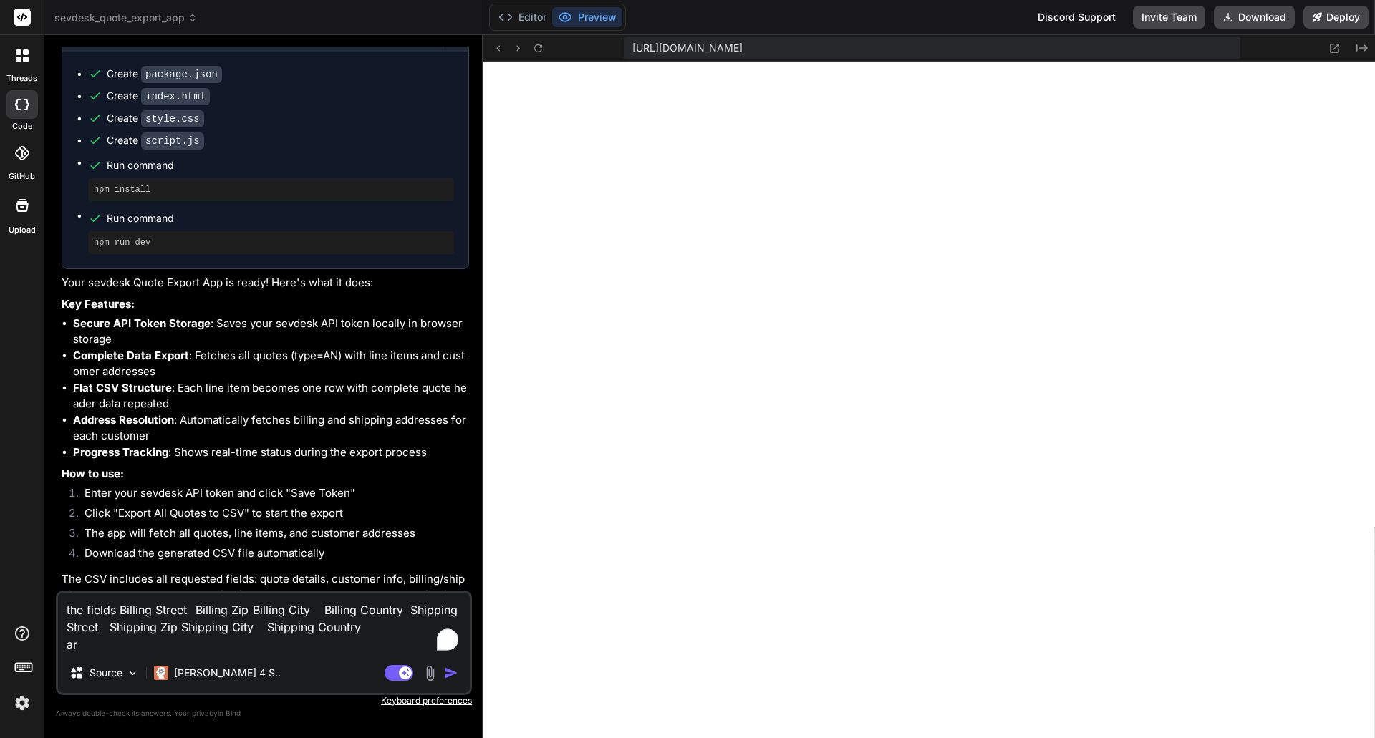
type textarea "x"
type textarea "the fields Billing Street Billing Zip Billing City Billing Country Shipping Str…"
type textarea "x"
type textarea "the fields Billing Street Billing Zip Billing City Billing Country Shipping Str…"
type textarea "x"
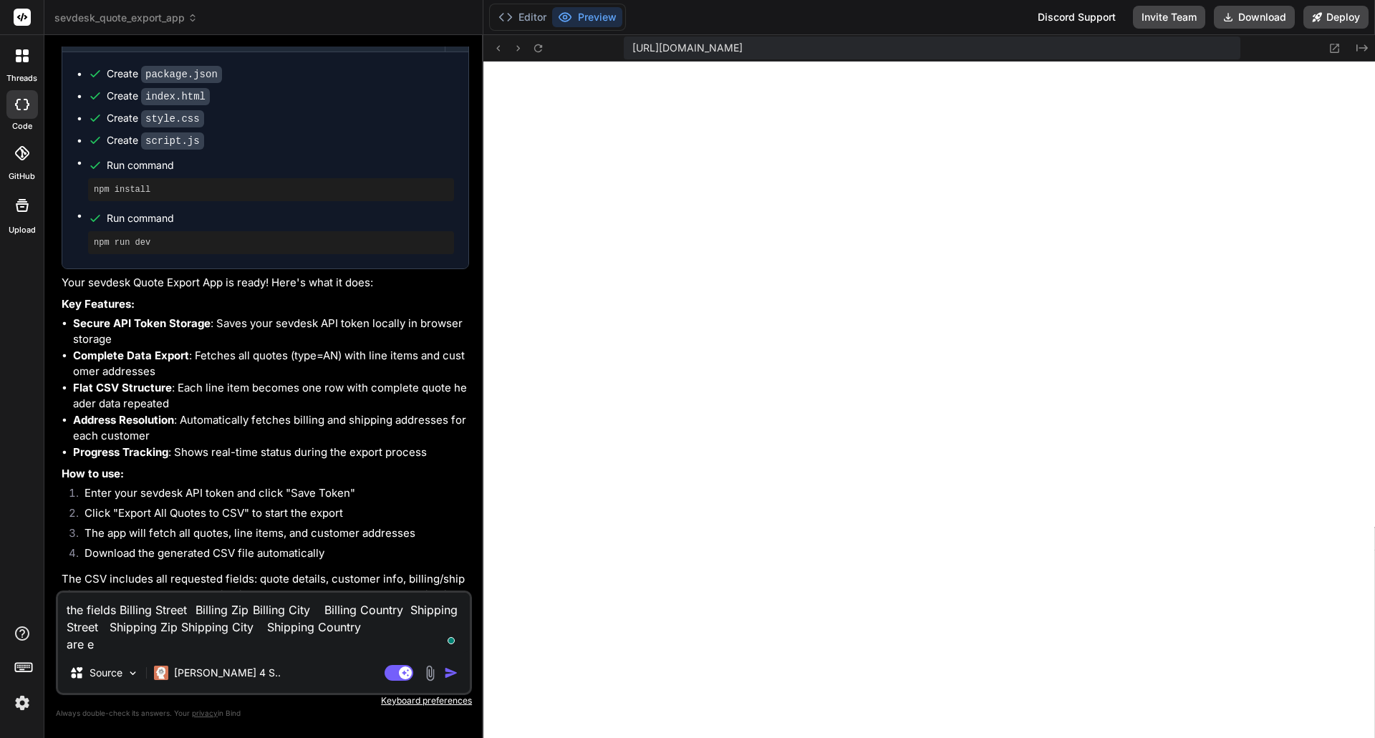
type textarea "the fields Billing Street Billing Zip Billing City Billing Country Shipping Str…"
type textarea "x"
type textarea "the fields Billing Street Billing Zip Billing City Billing Country Shipping Str…"
type textarea "x"
type textarea "the fields Billing Street Billing Zip Billing City Billing Country Shipping Str…"
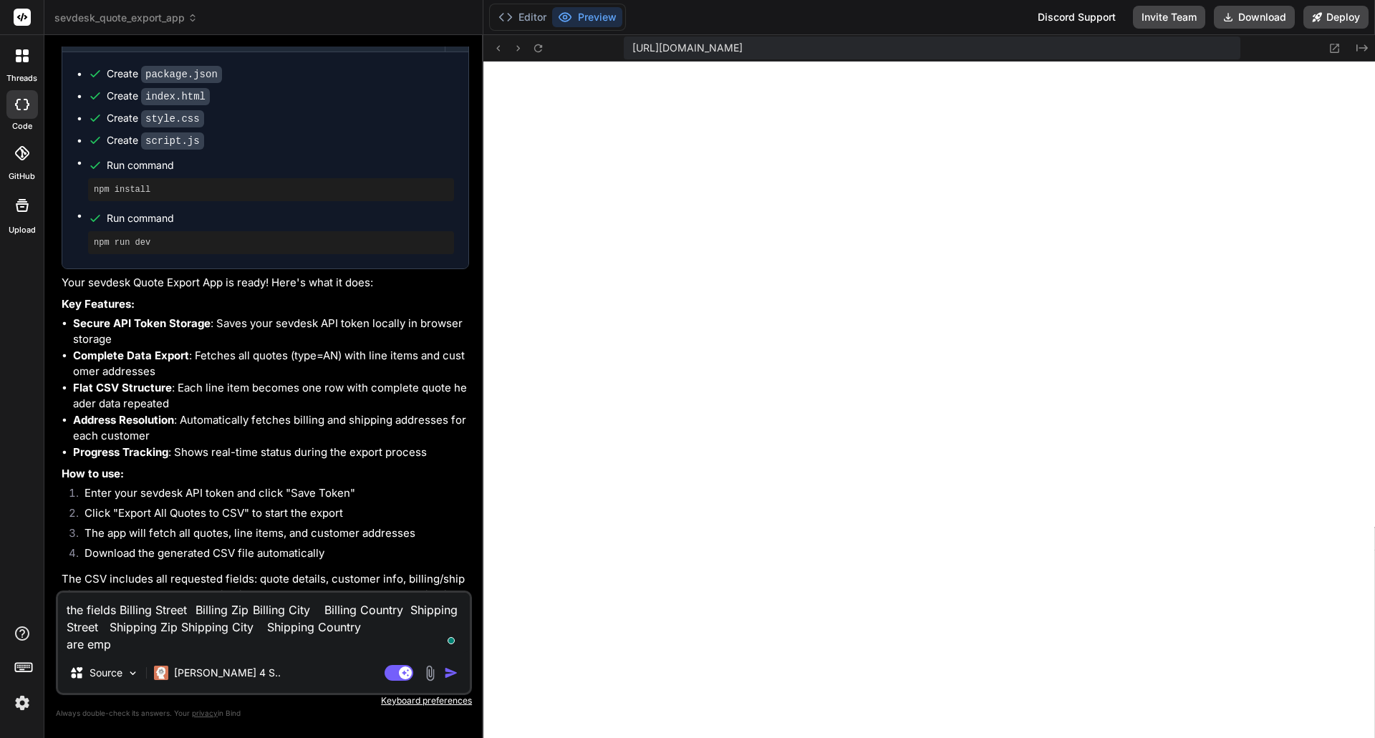
type textarea "x"
type textarea "the fields Billing Street Billing Zip Billing City Billing Country Shipping Str…"
type textarea "x"
type textarea "the fields Billing Street Billing Zip Billing City Billing Country Shipping Str…"
type textarea "x"
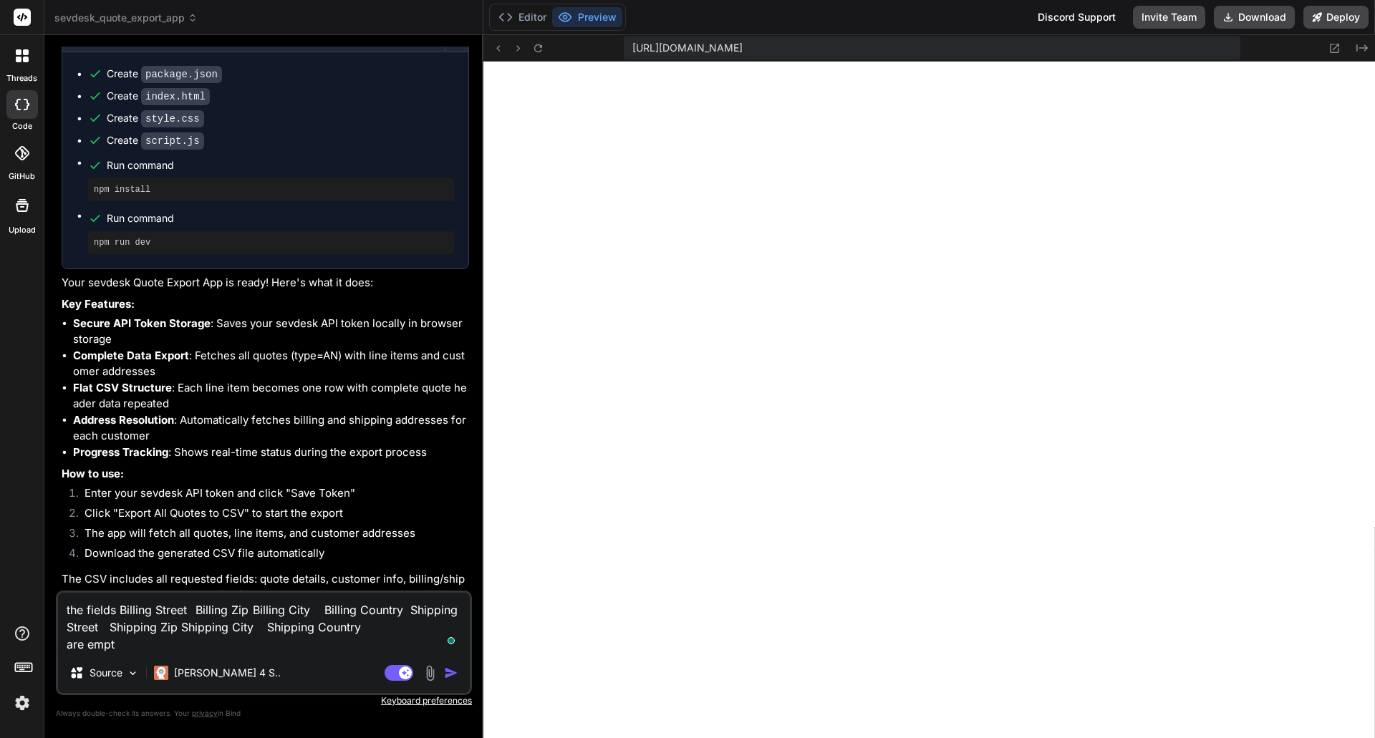
type textarea "the fields Billing Street Billing Zip Billing City Billing Country Shipping Str…"
type textarea "x"
type textarea "the fields Billing Street Billing Zip Billing City Billing Country Shipping Str…"
type textarea "x"
type textarea "the fields Billing Street Billing Zip Billing City Billing Country Shipping Str…"
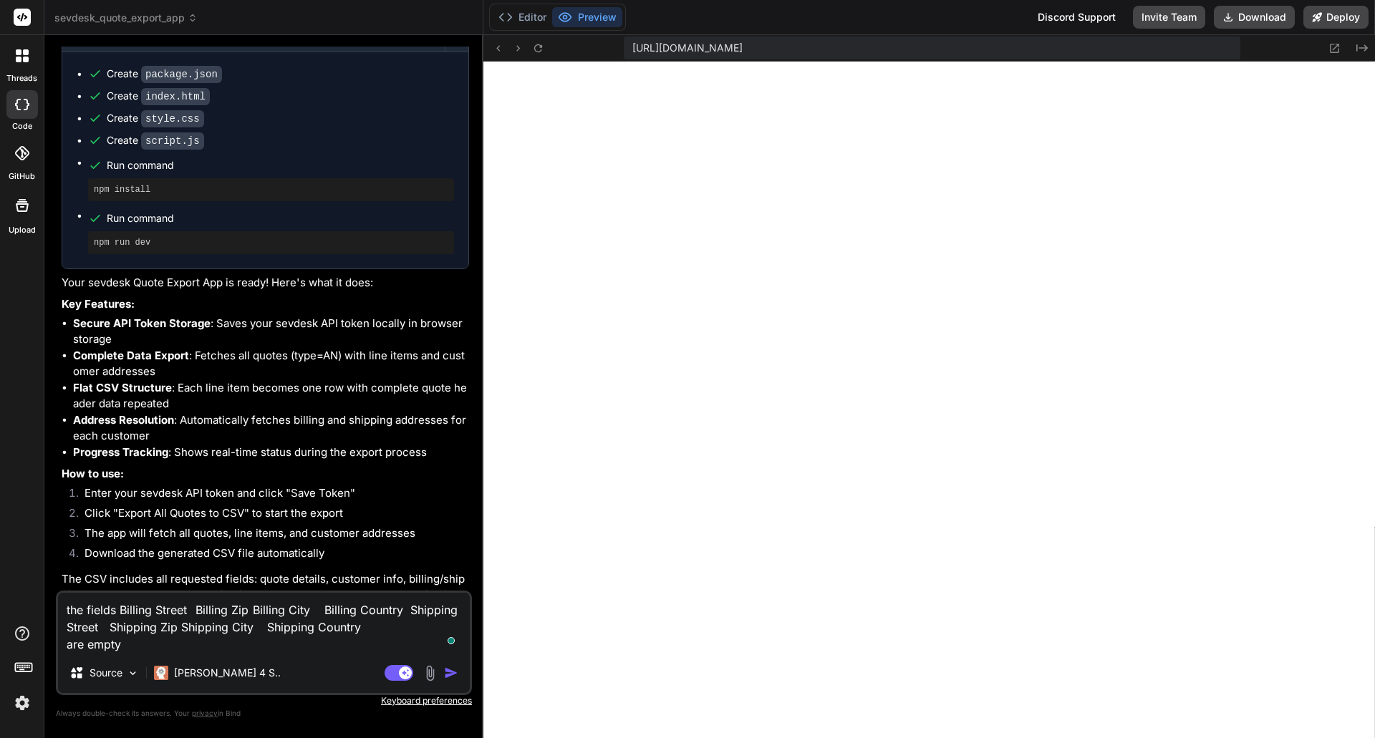
type textarea "x"
type textarea "the fields Billing Street Billing Zip Billing City Billing Country Shipping Str…"
type textarea "x"
type textarea "the fields Billing Street Billing Zip Billing City Billing Country Shipping Str…"
type textarea "x"
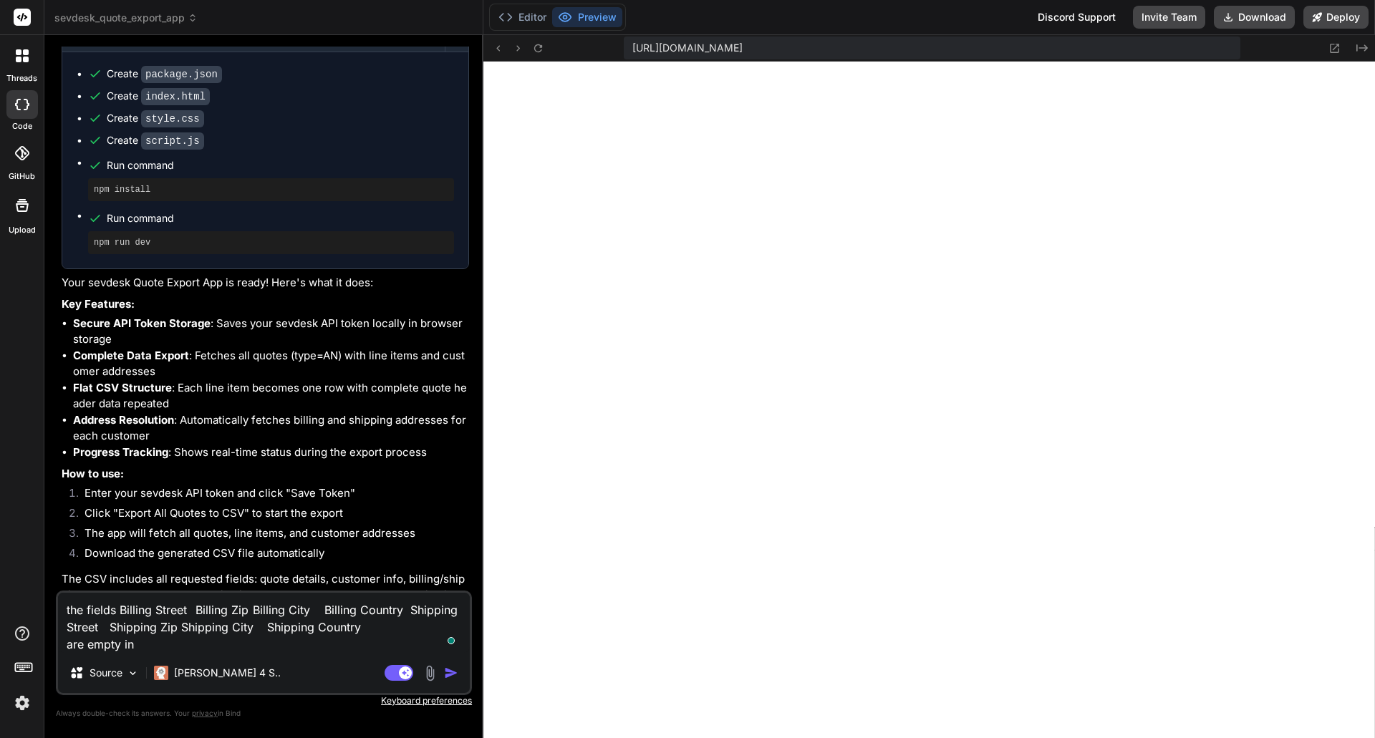
type textarea "the fields Billing Street Billing Zip Billing City Billing Country Shipping Str…"
type textarea "x"
type textarea "the fields Billing Street Billing Zip Billing City Billing Country Shipping Str…"
type textarea "x"
type textarea "the fields Billing Street Billing Zip Billing City Billing Country Shipping Str…"
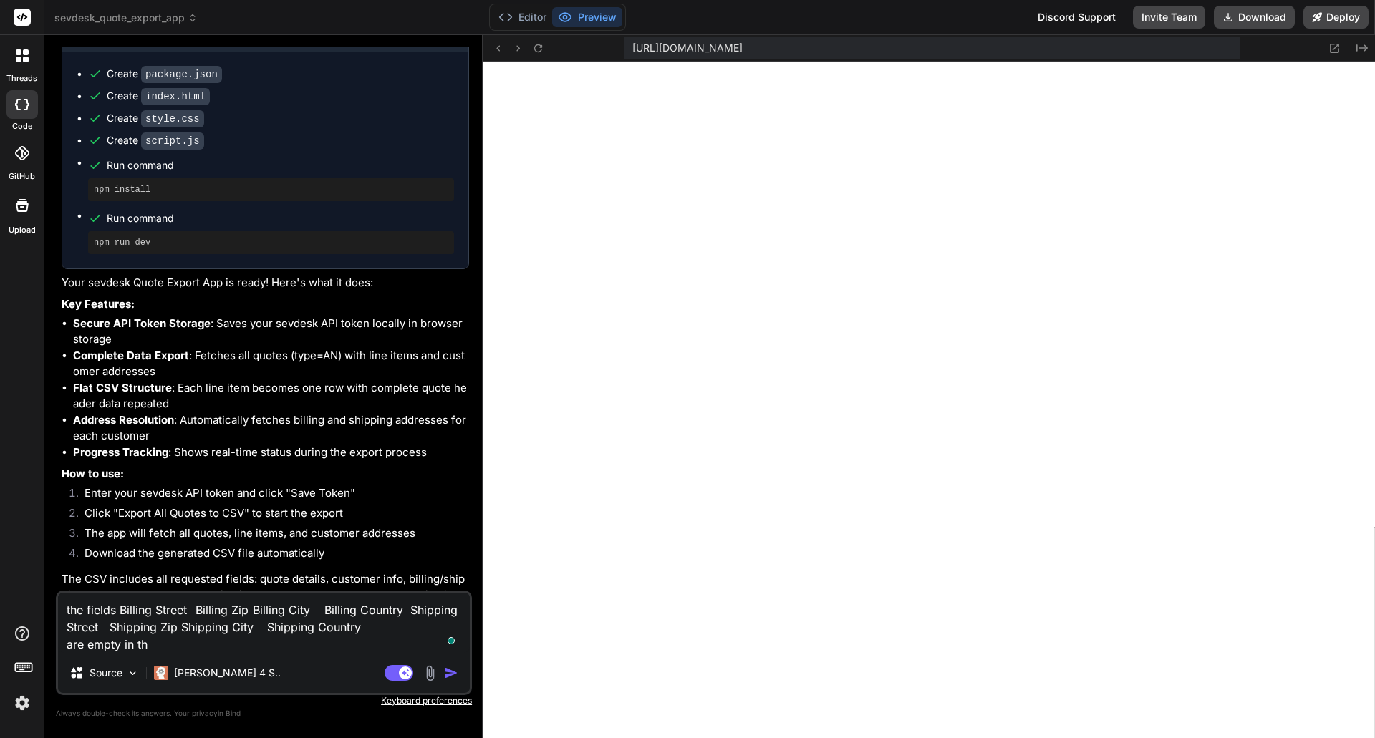
type textarea "x"
type textarea "the fields Billing Street Billing Zip Billing City Billing Country Shipping Str…"
type textarea "x"
type textarea "the fields Billing Street Billing Zip Billing City Billing Country Shipping Str…"
type textarea "x"
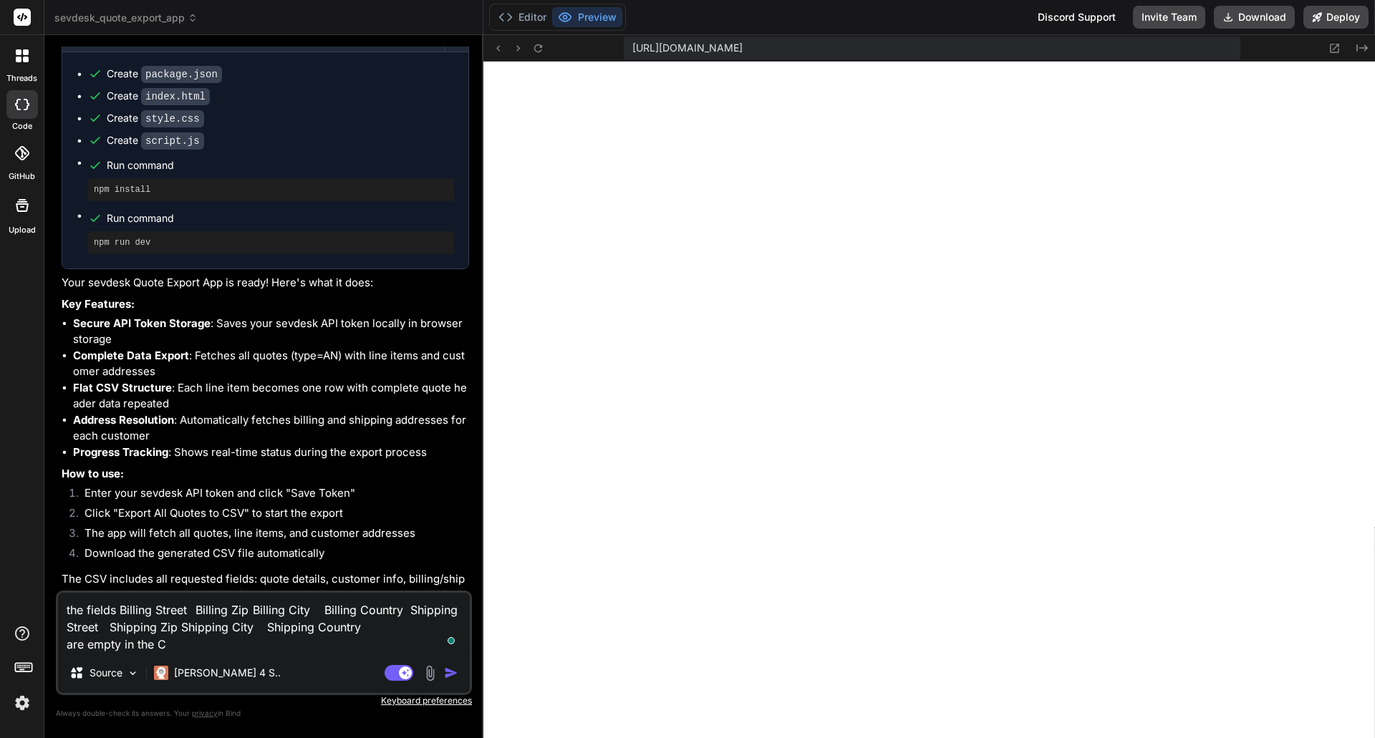
type textarea "the fields Billing Street Billing Zip Billing City Billing Country Shipping Str…"
type textarea "x"
type textarea "the fields Billing Street Billing Zip Billing City Billing Country Shipping Str…"
type textarea "x"
type textarea "the fields Billing Street Billing Zip Billing City Billing Country Shipping Str…"
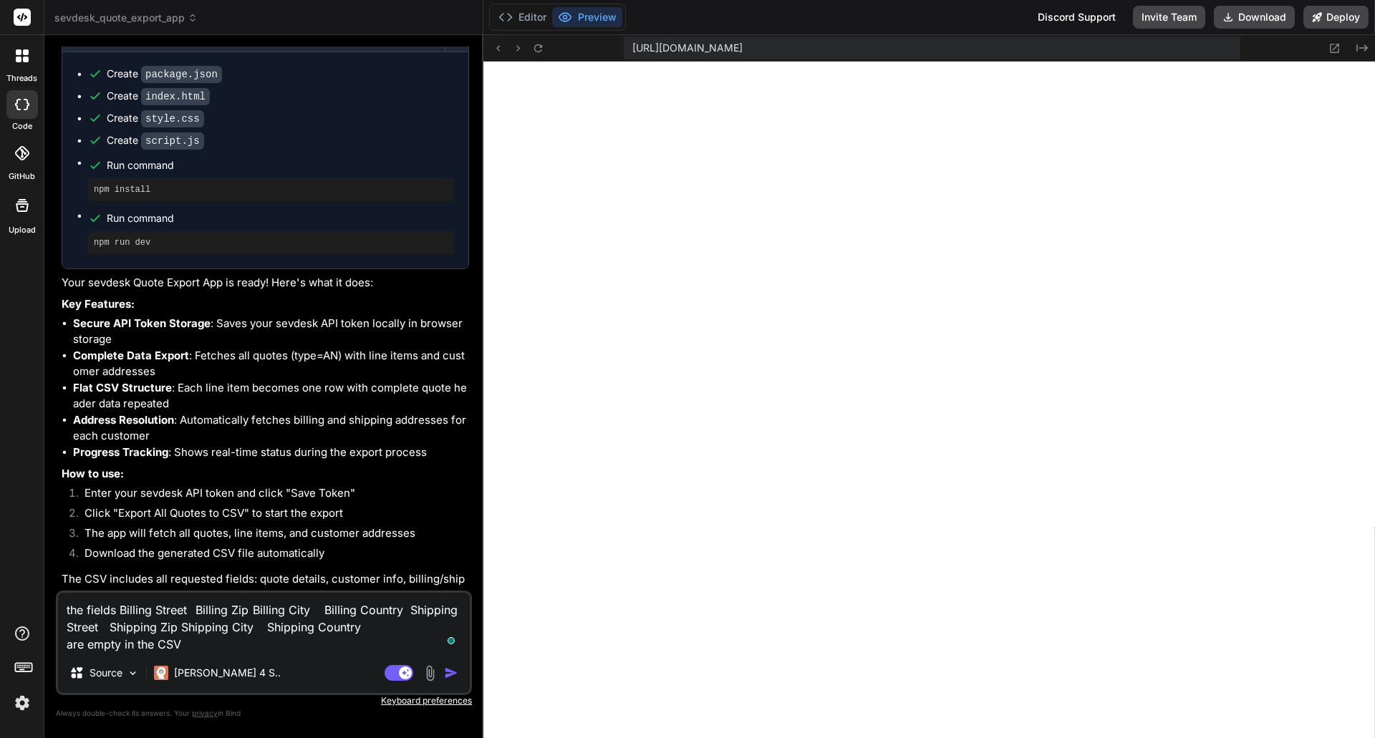
type textarea "x"
type textarea "the fields Billing Street Billing Zip Billing City Billing Country Shipping Str…"
type textarea "x"
type textarea "the fields Billing Street Billing Zip Billing City Billing Country Shipping Str…"
type textarea "x"
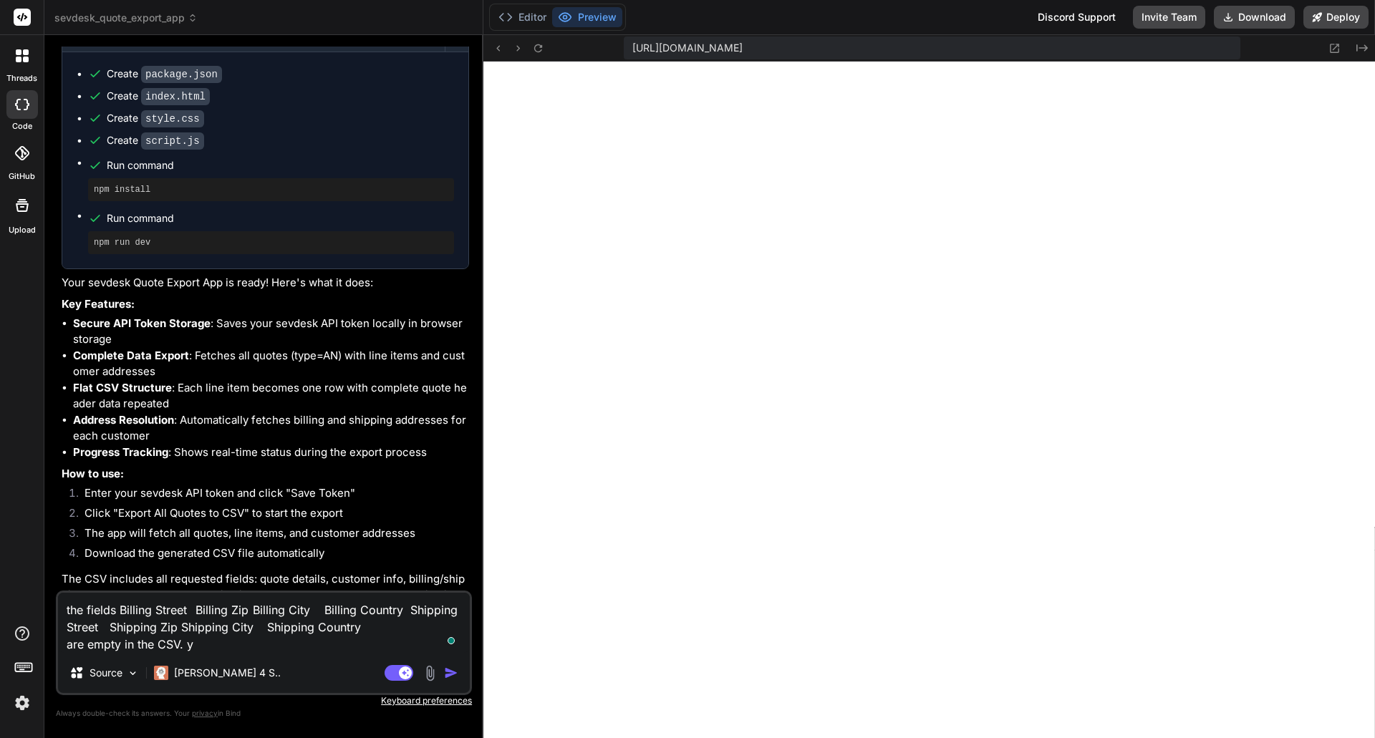
type textarea "the fields Billing Street Billing Zip Billing City Billing Country Shipping Str…"
type textarea "x"
type textarea "the fields Billing Street Billing Zip Billing City Billing Country Shipping Str…"
type textarea "x"
type textarea "the fields Billing Street Billing Zip Billing City Billing Country Shipping Str…"
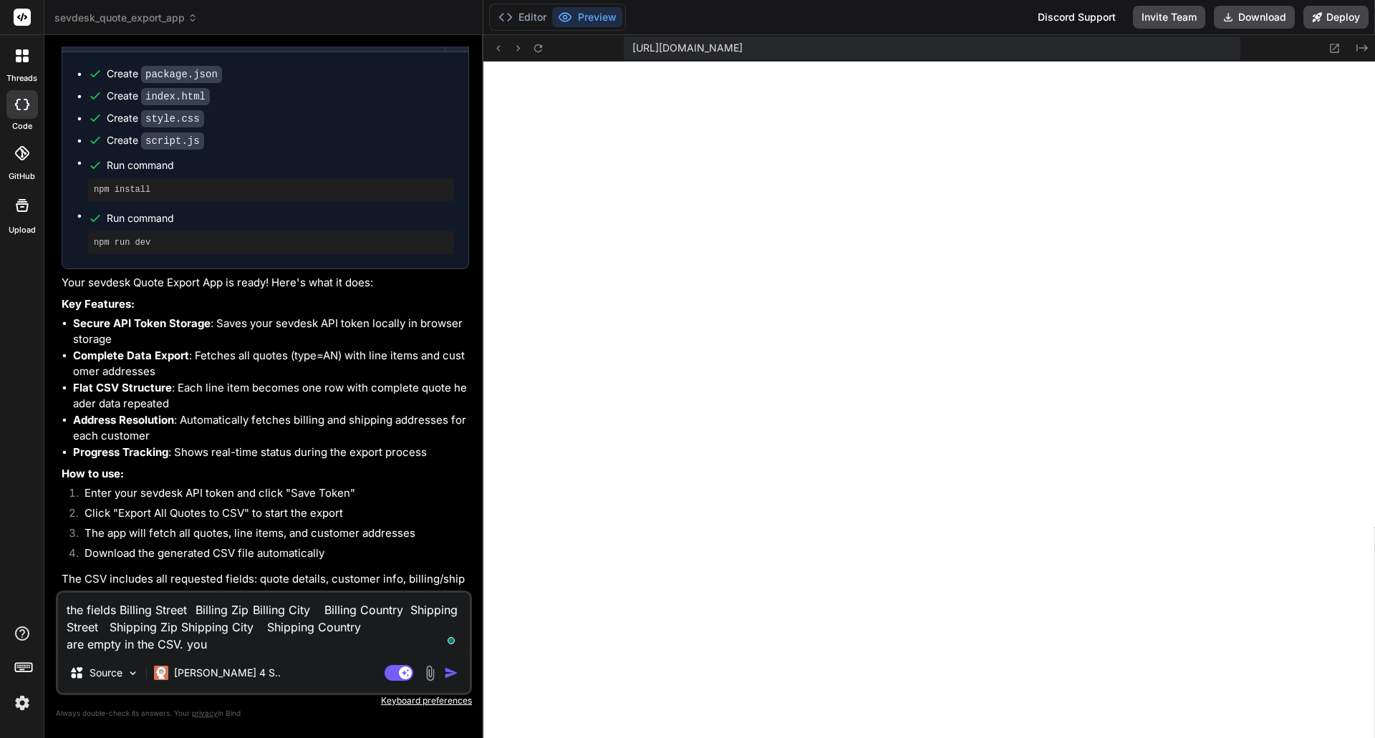
type textarea "x"
type textarea "the fields Billing Street Billing Zip Billing City Billing Country Shipping Str…"
type textarea "x"
type textarea "the fields Billing Street Billing Zip Billing City Billing Country Shipping Str…"
type textarea "x"
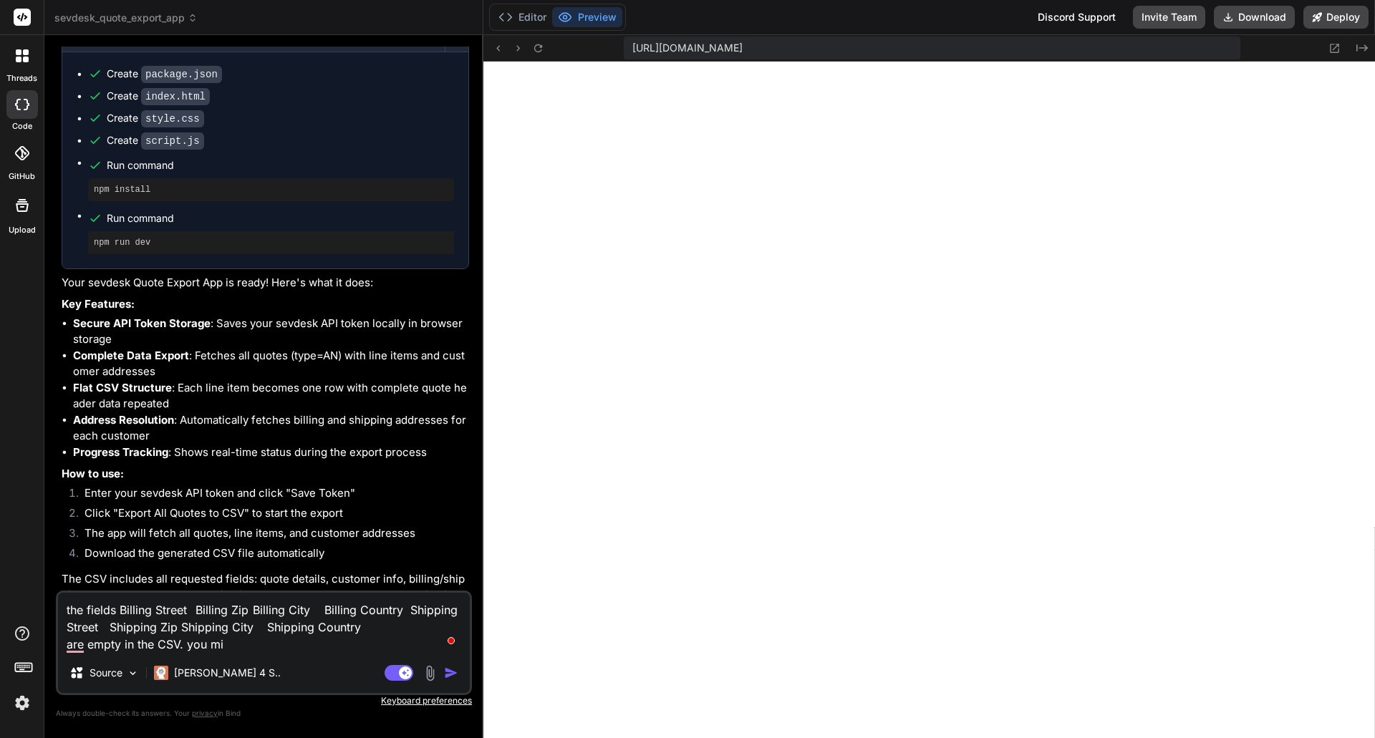
type textarea "the fields Billing Street Billing Zip Billing City Billing Country Shipping Str…"
type textarea "x"
type textarea "the fields Billing Street Billing Zip Billing City Billing Country Shipping Str…"
type textarea "x"
type textarea "the fields Billing Street Billing Zip Billing City Billing Country Shipping Str…"
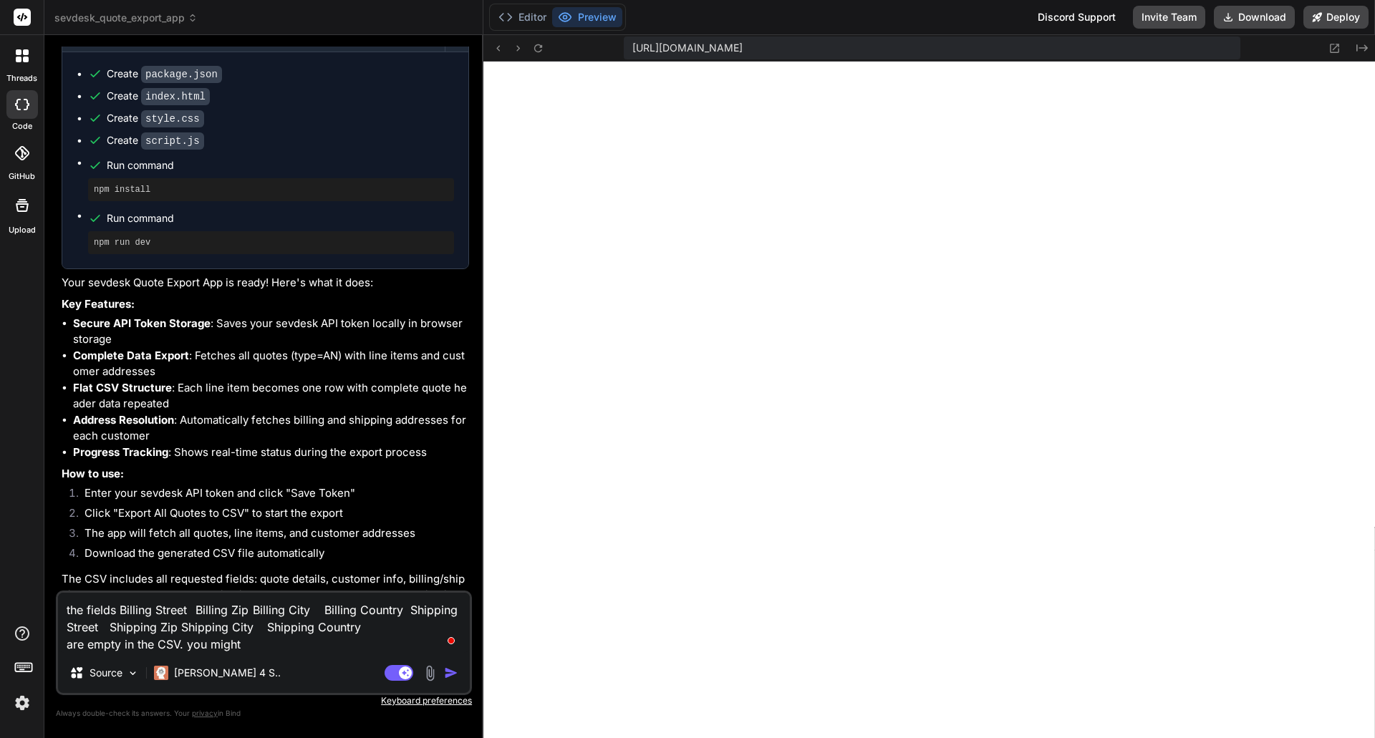
type textarea "x"
type textarea "the fields Billing Street Billing Zip Billing City Billing Country Shipping Str…"
type textarea "x"
type textarea "the fields Billing Street Billing Zip Billing City Billing Country Shipping Str…"
type textarea "x"
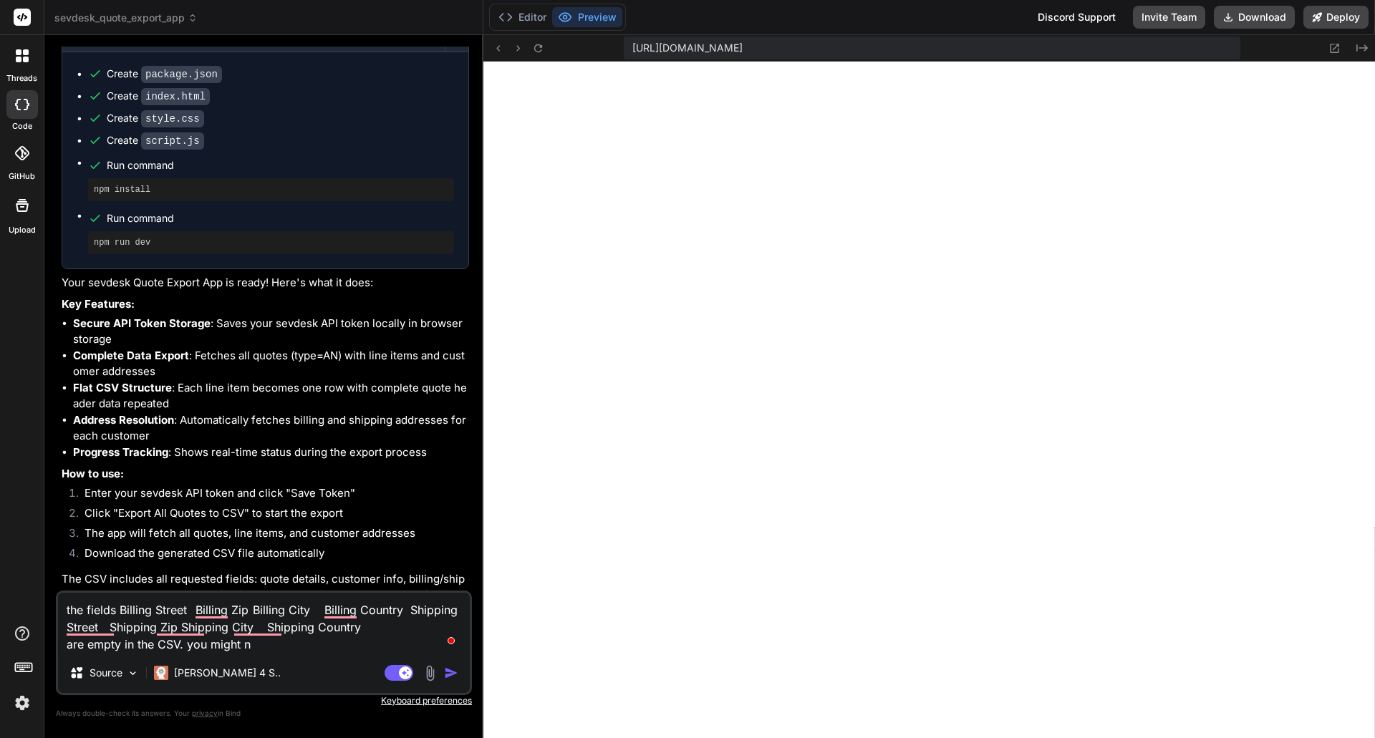
type textarea "the fields Billing Street Billing Zip Billing City Billing Country Shipping Str…"
type textarea "x"
type textarea "the fields Billing Street Billing Zip Billing City Billing Country Shipping Str…"
type textarea "x"
type textarea "the fields Billing Street Billing Zip Billing City Billing Country Shipping Str…"
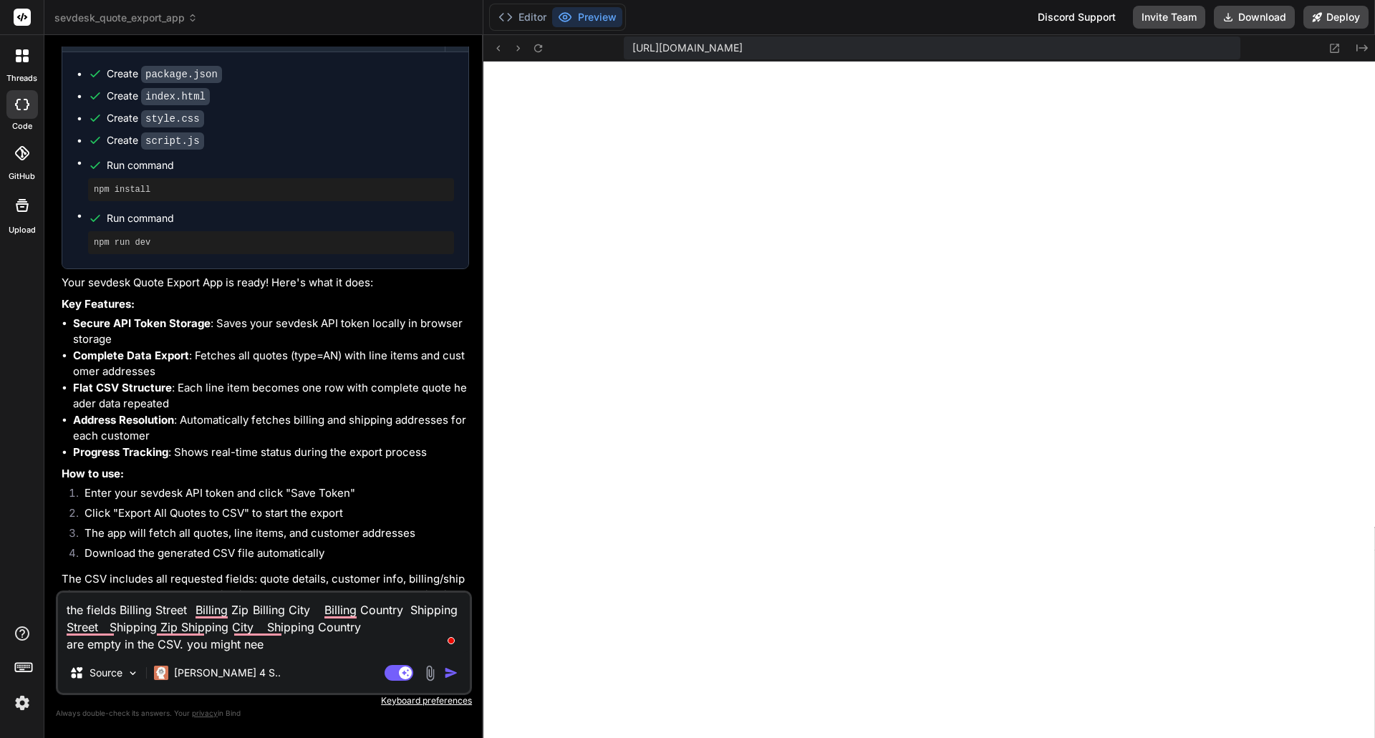
type textarea "x"
type textarea "the fields Billing Street Billing Zip Billing City Billing Country Shipping Str…"
type textarea "x"
type textarea "the fields Billing Street Billing Zip Billing City Billing Country Shipping Str…"
type textarea "x"
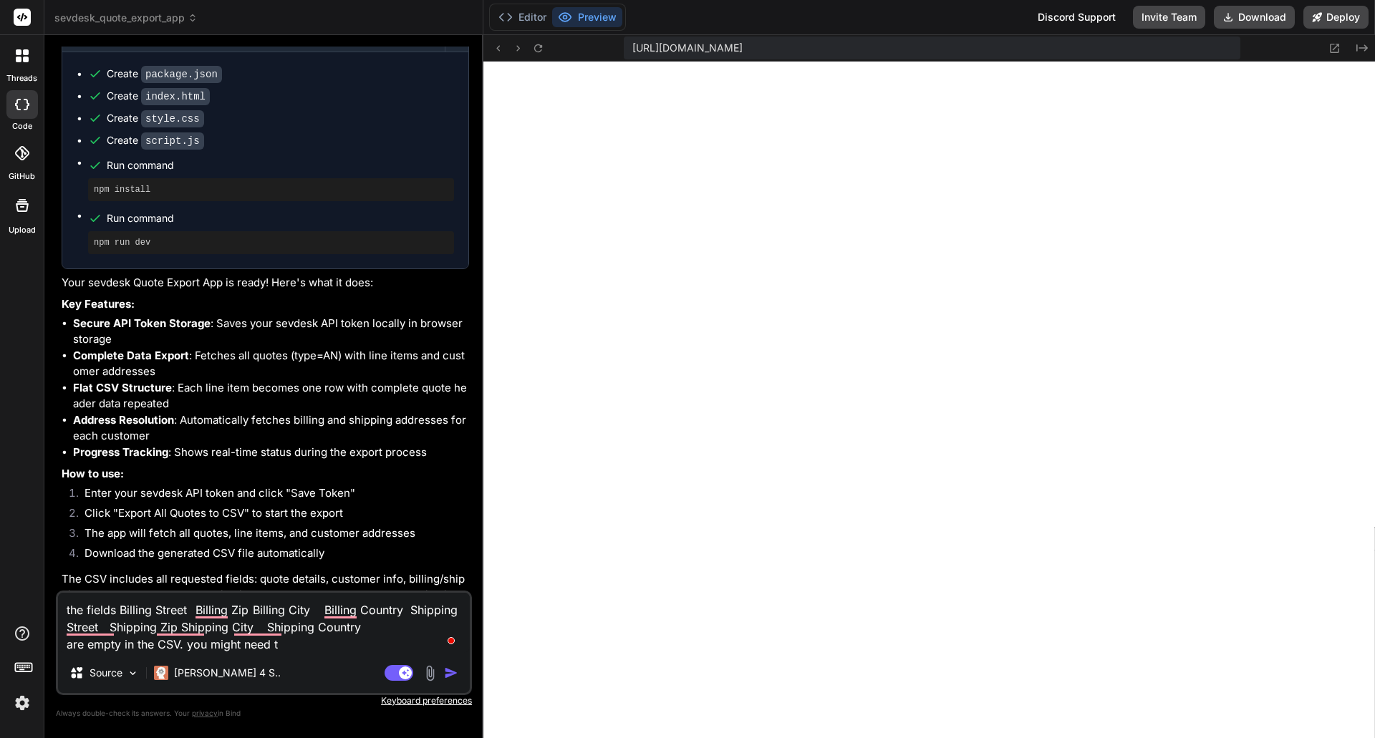
type textarea "the fields Billing Street Billing Zip Billing City Billing Country Shipping Str…"
type textarea "x"
type textarea "the fields Billing Street Billing Zip Billing City Billing Country Shipping Str…"
type textarea "x"
type textarea "the fields Billing Street Billing Zip Billing City Billing Country Shipping Str…"
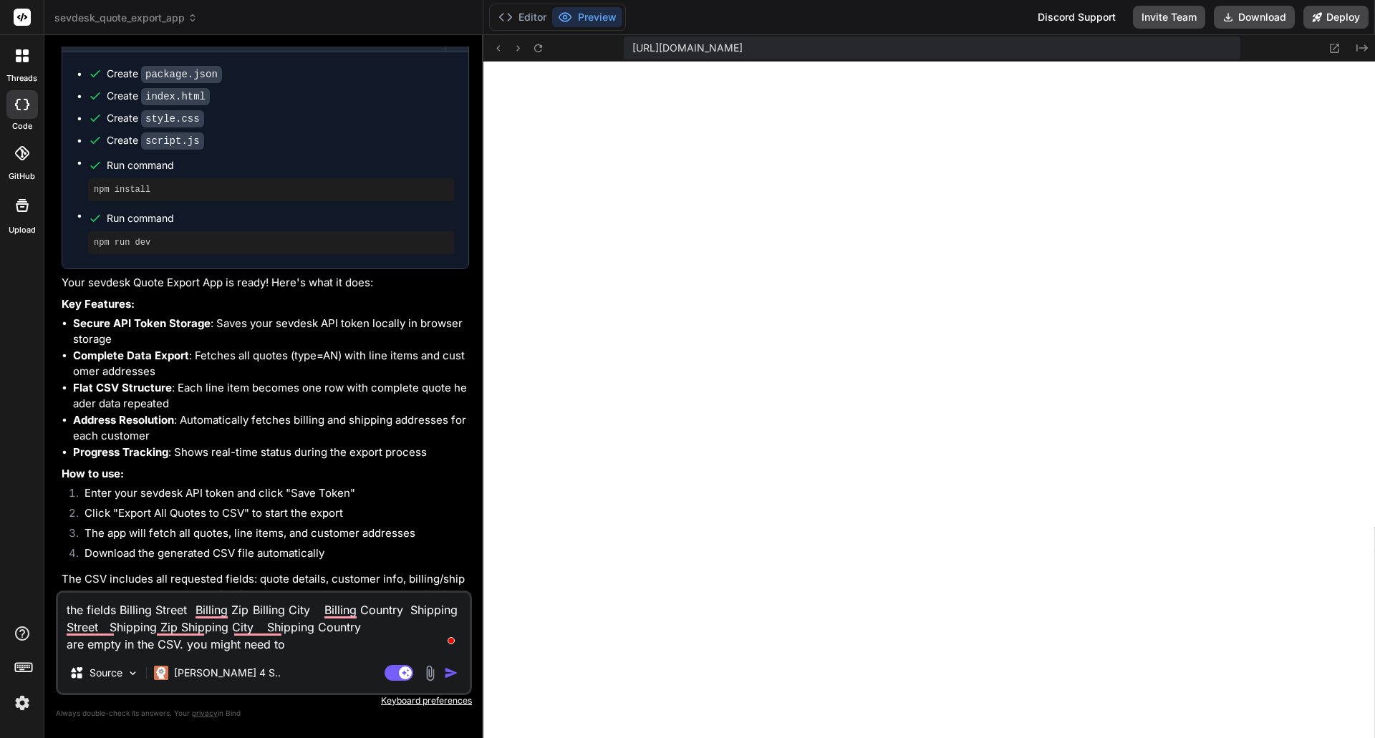
type textarea "x"
type textarea "the fields Billing Street Billing Zip Billing City Billing Country Shipping Str…"
type textarea "x"
type textarea "the fields Billing Street Billing Zip Billing City Billing Country Shipping Str…"
type textarea "x"
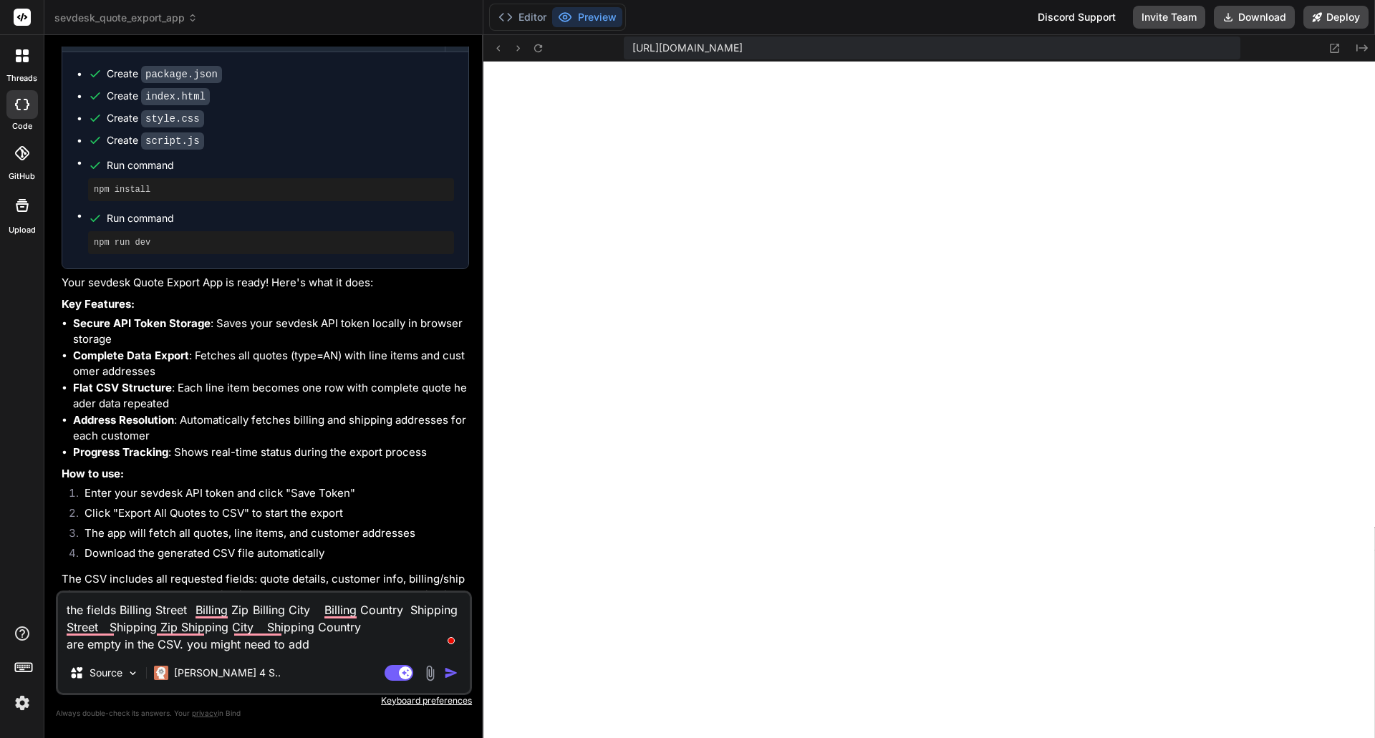
type textarea "the fields Billing Street Billing Zip Billing City Billing Country Shipping Str…"
type textarea "x"
type textarea "the fields Billing Street Billing Zip Billing City Billing Country Shipping Str…"
type textarea "x"
type textarea "the fields Billing Street Billing Zip Billing City Billing Country Shipping Str…"
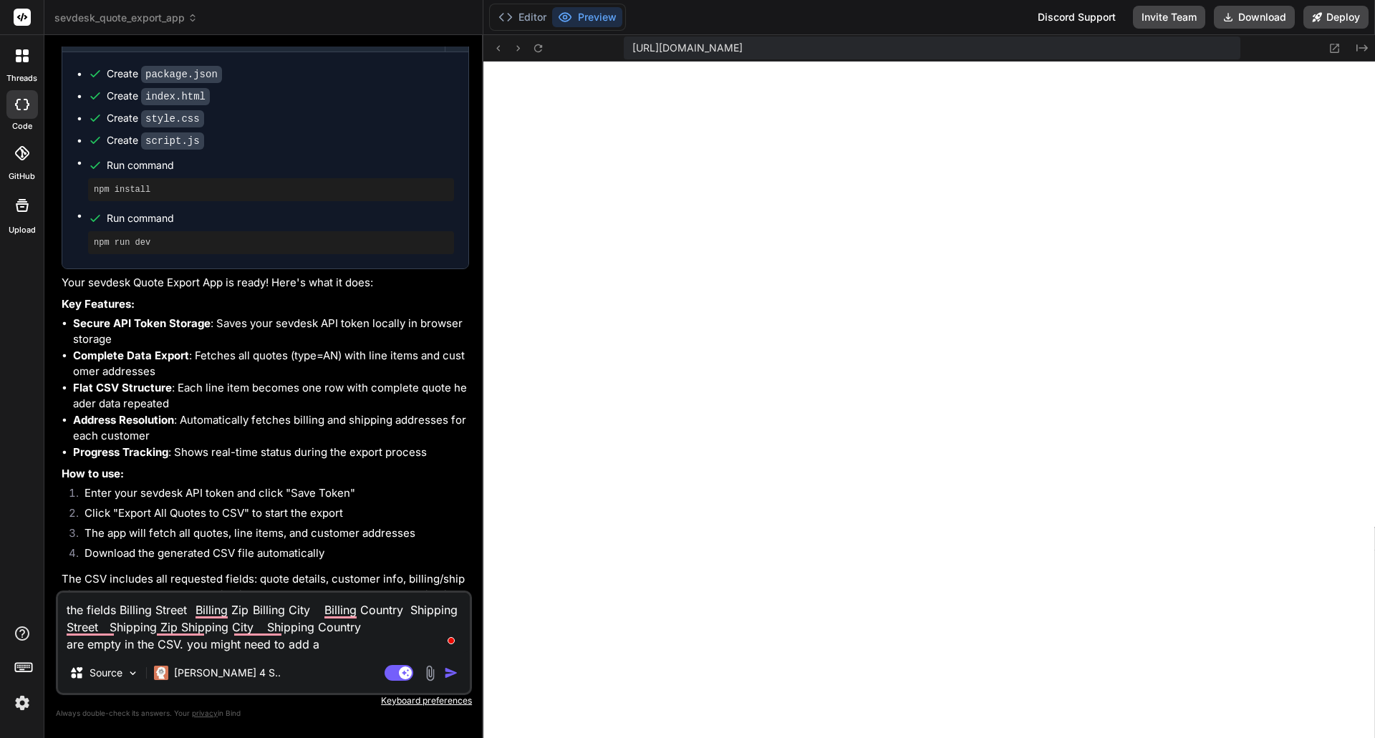
type textarea "x"
type textarea "the fields Billing Street Billing Zip Billing City Billing Country Shipping Str…"
type textarea "x"
type textarea "the fields Billing Street Billing Zip Billing City Billing Country Shipping Str…"
type textarea "x"
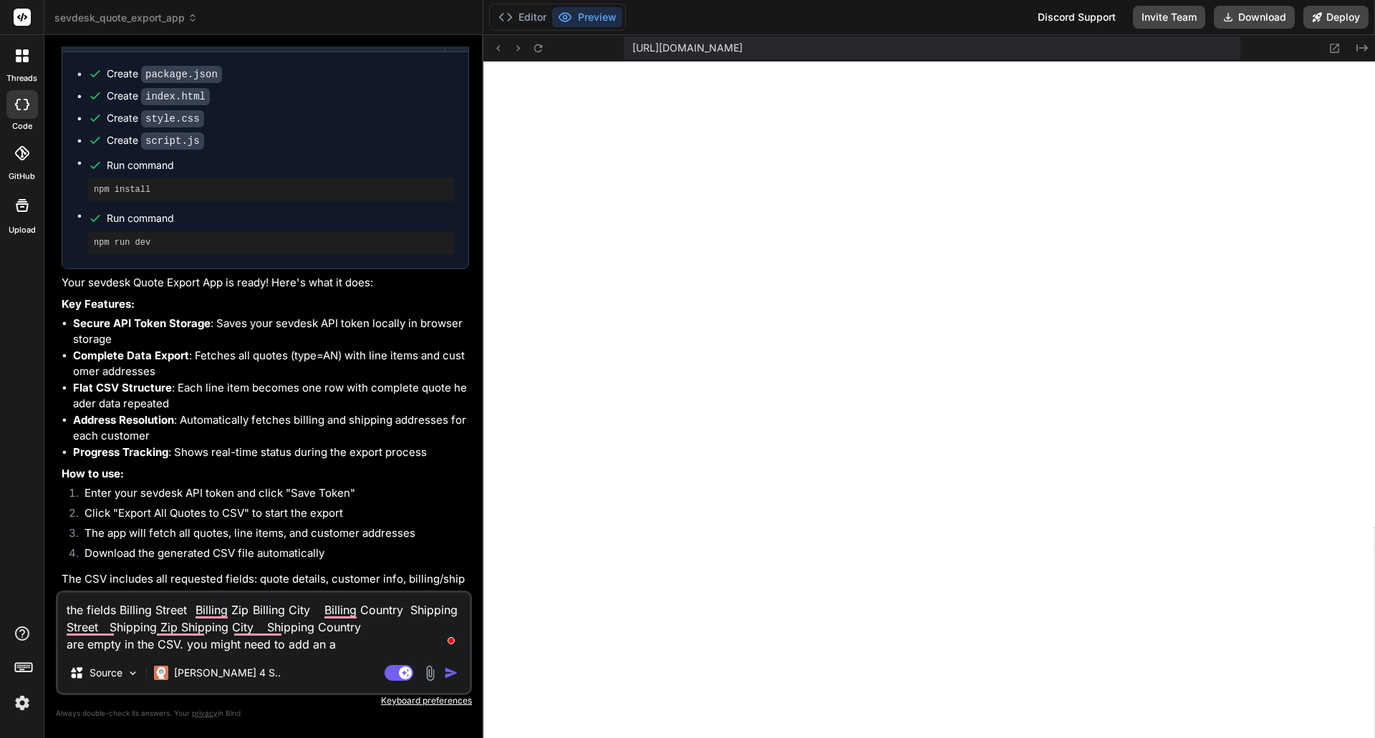
type textarea "the fields Billing Street Billing Zip Billing City Billing Country Shipping Str…"
type textarea "x"
type textarea "the fields Billing Street Billing Zip Billing City Billing Country Shipping Str…"
type textarea "x"
type textarea "the fields Billing Street Billing Zip Billing City Billing Country Shipping Str…"
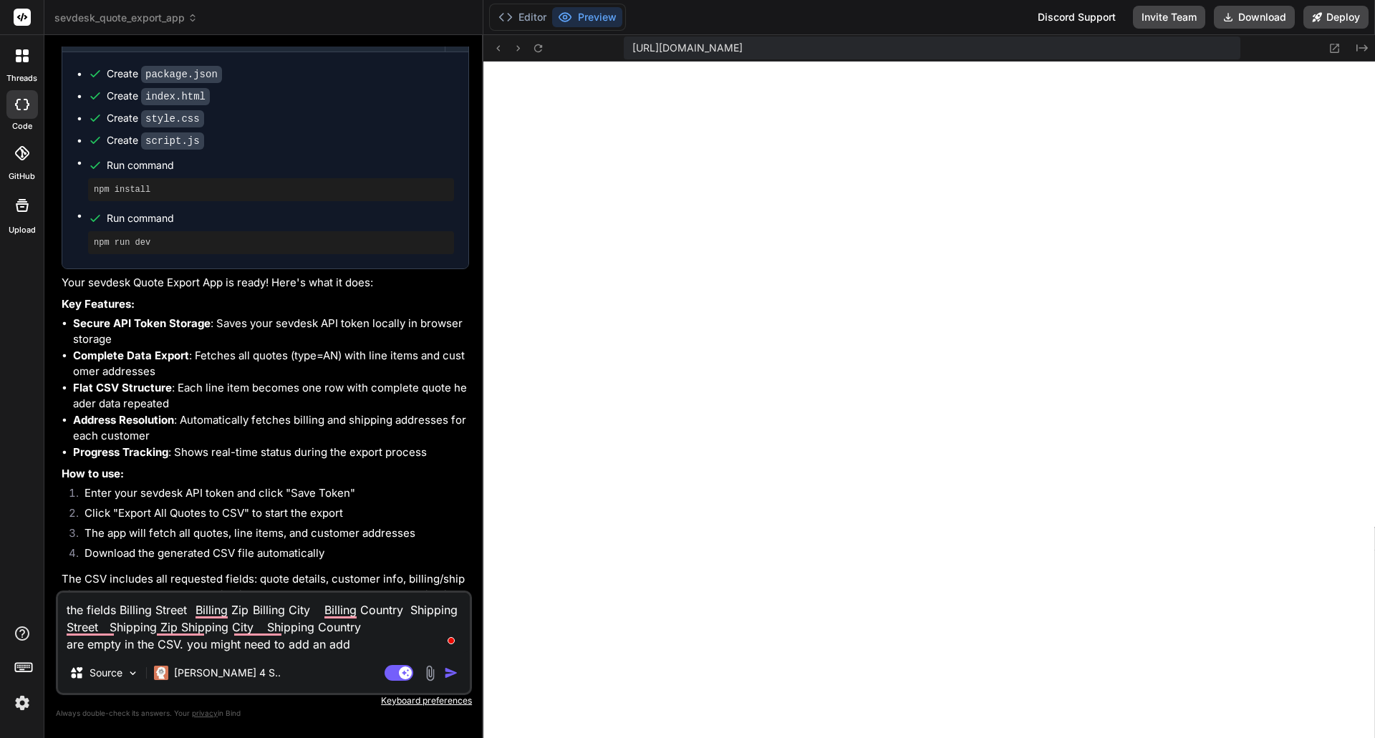
type textarea "x"
type textarea "the fields Billing Street Billing Zip Billing City Billing Country Shipping Str…"
type textarea "x"
type textarea "the fields Billing Street Billing Zip Billing City Billing Country Shipping Str…"
type textarea "x"
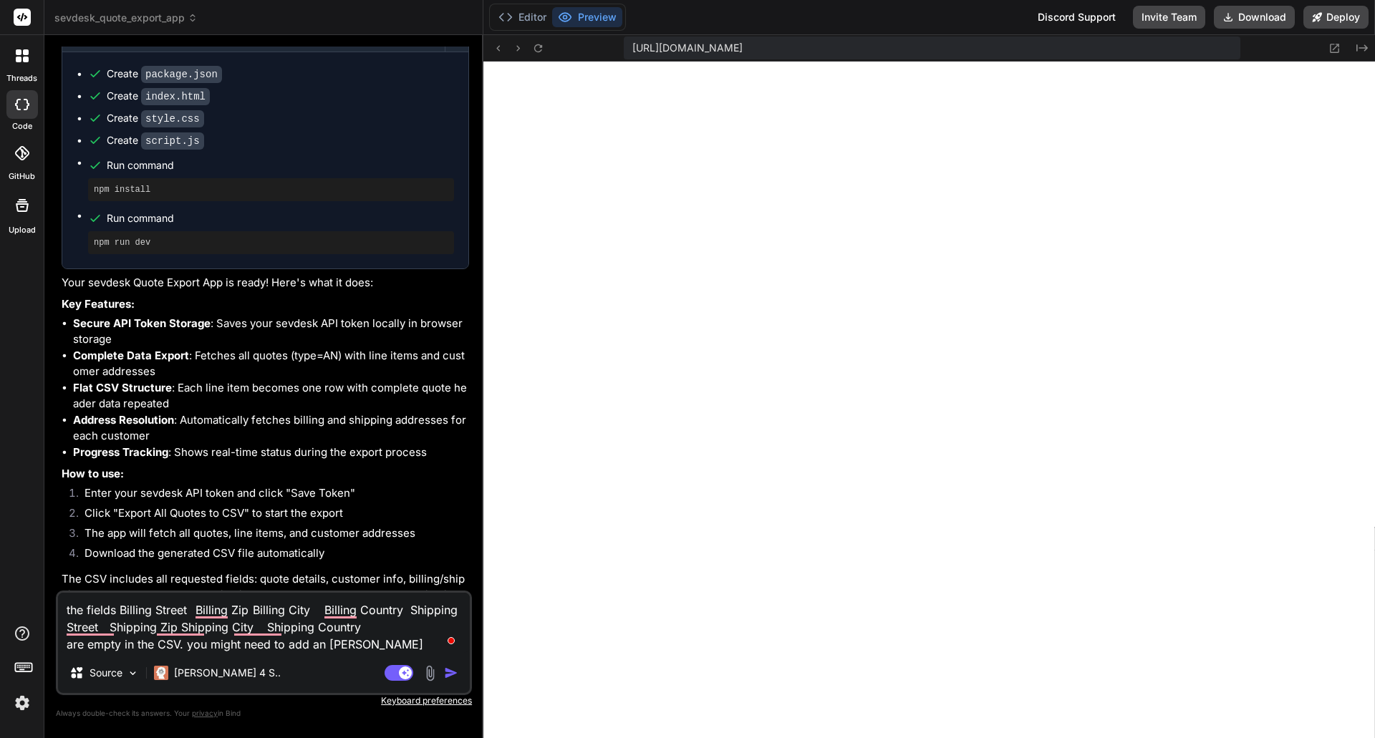
type textarea "the fields Billing Street Billing Zip Billing City Billing Country Shipping Str…"
type textarea "x"
type textarea "the fields Billing Street Billing Zip Billing City Billing Country Shipping Str…"
type textarea "x"
type textarea "the fields Billing Street Billing Zip Billing City Billing Country Shipping Str…"
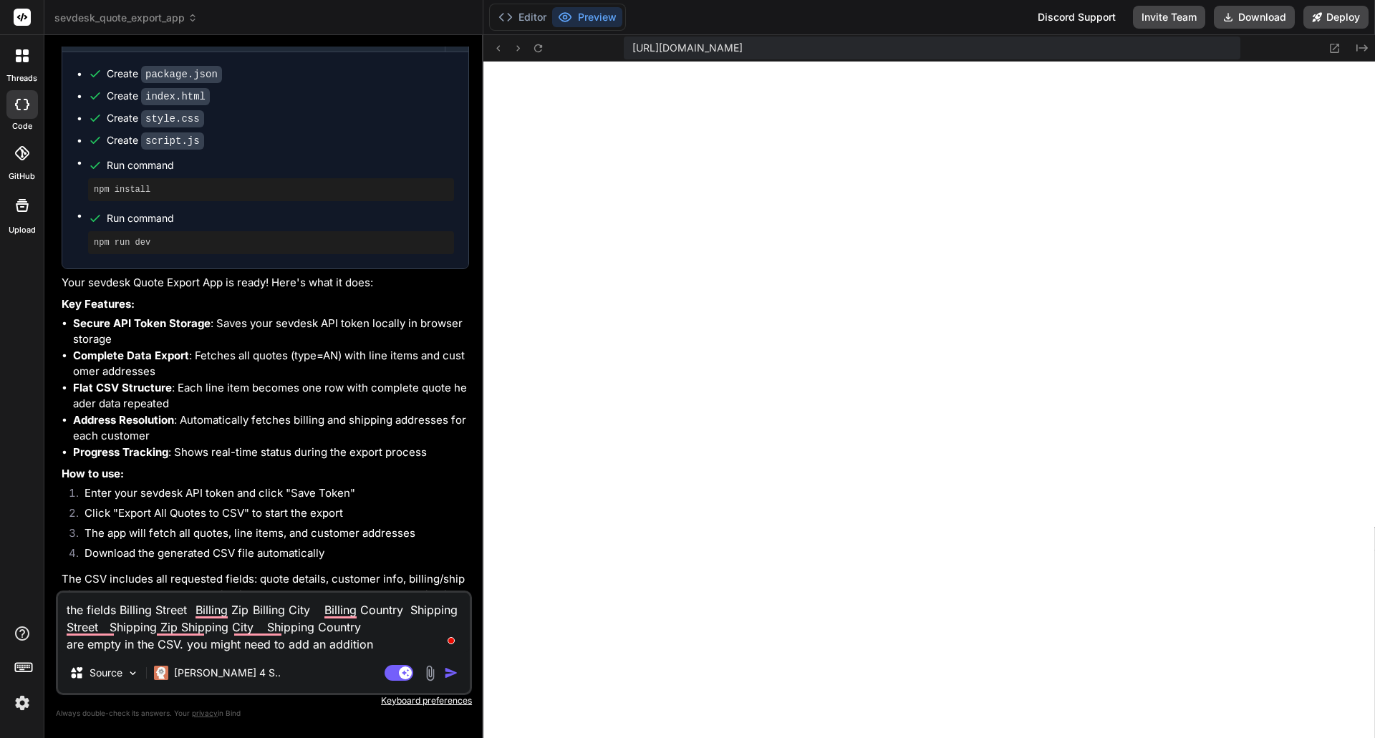
type textarea "x"
type textarea "the fields Billing Street Billing Zip Billing City Billing Country Shipping Str…"
type textarea "x"
type textarea "the fields Billing Street Billing Zip Billing City Billing Country Shipping Str…"
type textarea "x"
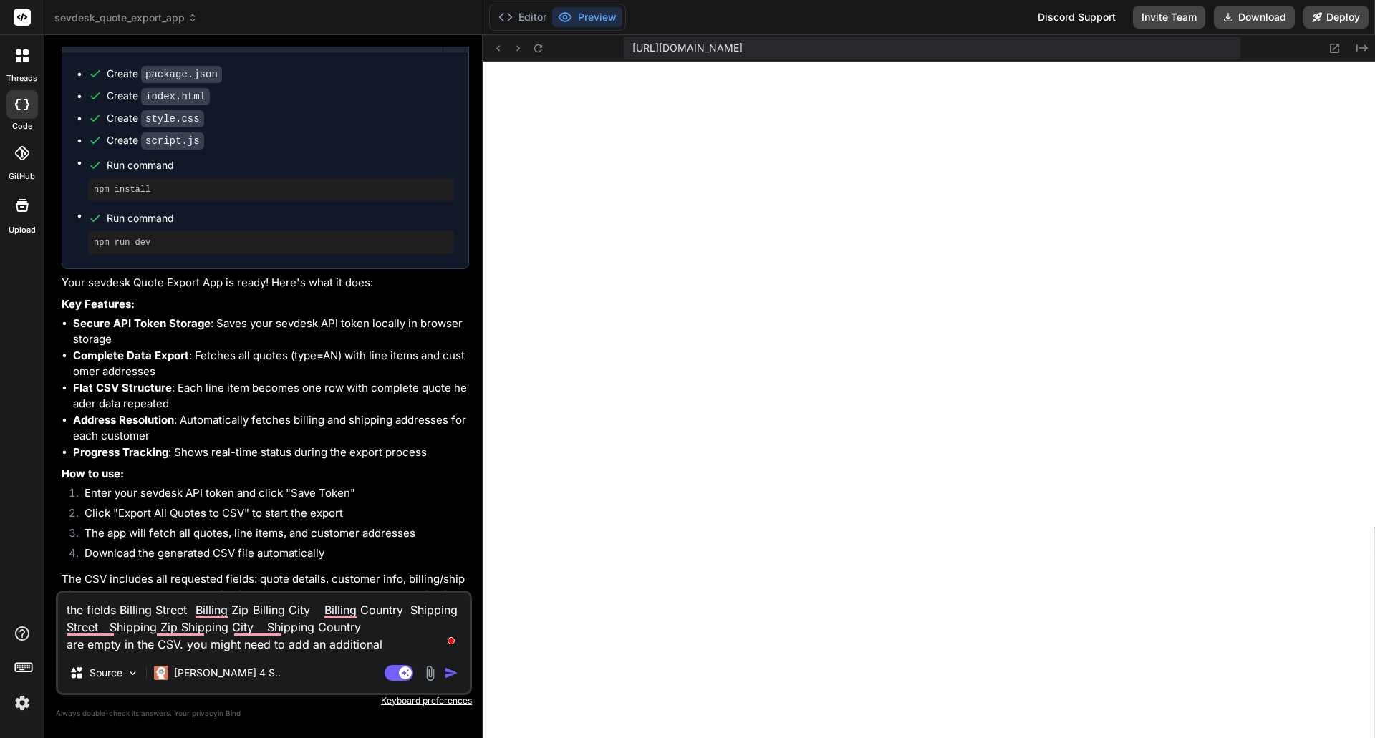
type textarea "the fields Billing Street Billing Zip Billing City Billing Country Shipping Str…"
type textarea "x"
type textarea "the fields Billing Street Billing Zip Billing City Billing Country Shipping Str…"
type textarea "x"
type textarea "the fields Billing Street Billing Zip Billing City Billing Country Shipping Str…"
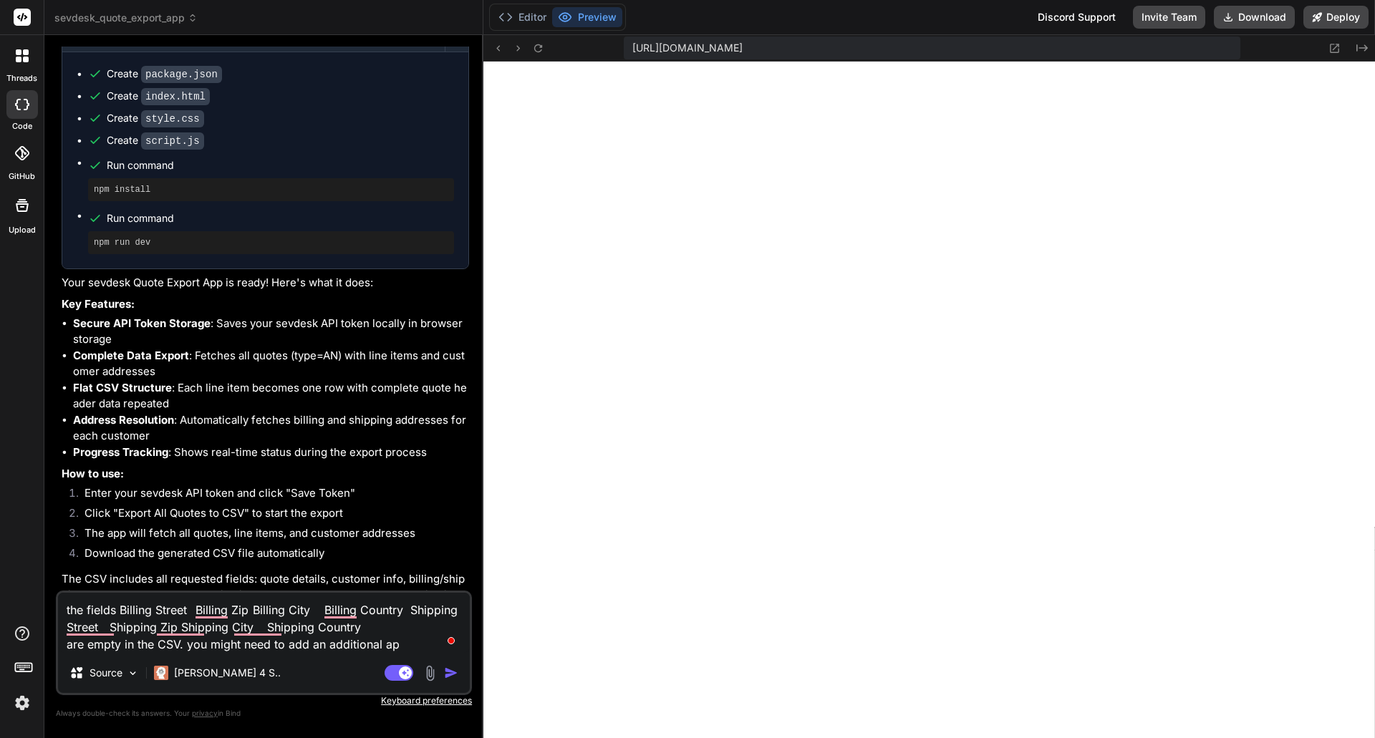
type textarea "x"
type textarea "the fields Billing Street Billing Zip Billing City Billing Country Shipping Str…"
type textarea "x"
type textarea "the fields Billing Street Billing Zip Billing City Billing Country Shipping Str…"
type textarea "x"
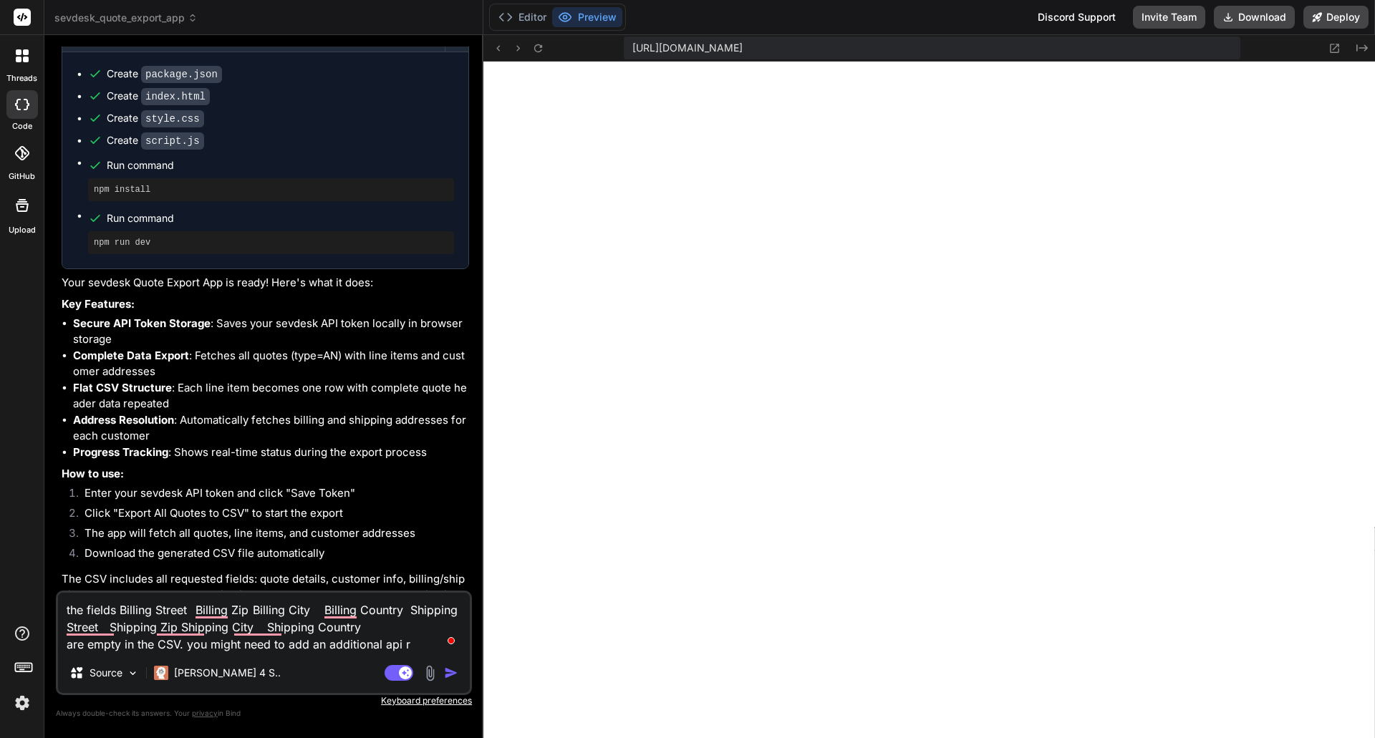
type textarea "the fields Billing Street Billing Zip Billing City Billing Country Shipping Str…"
type textarea "x"
type textarea "the fields Billing Street Billing Zip Billing City Billing Country Shipping Str…"
type textarea "x"
type textarea "the fields Billing Street Billing Zip Billing City Billing Country Shipping Str…"
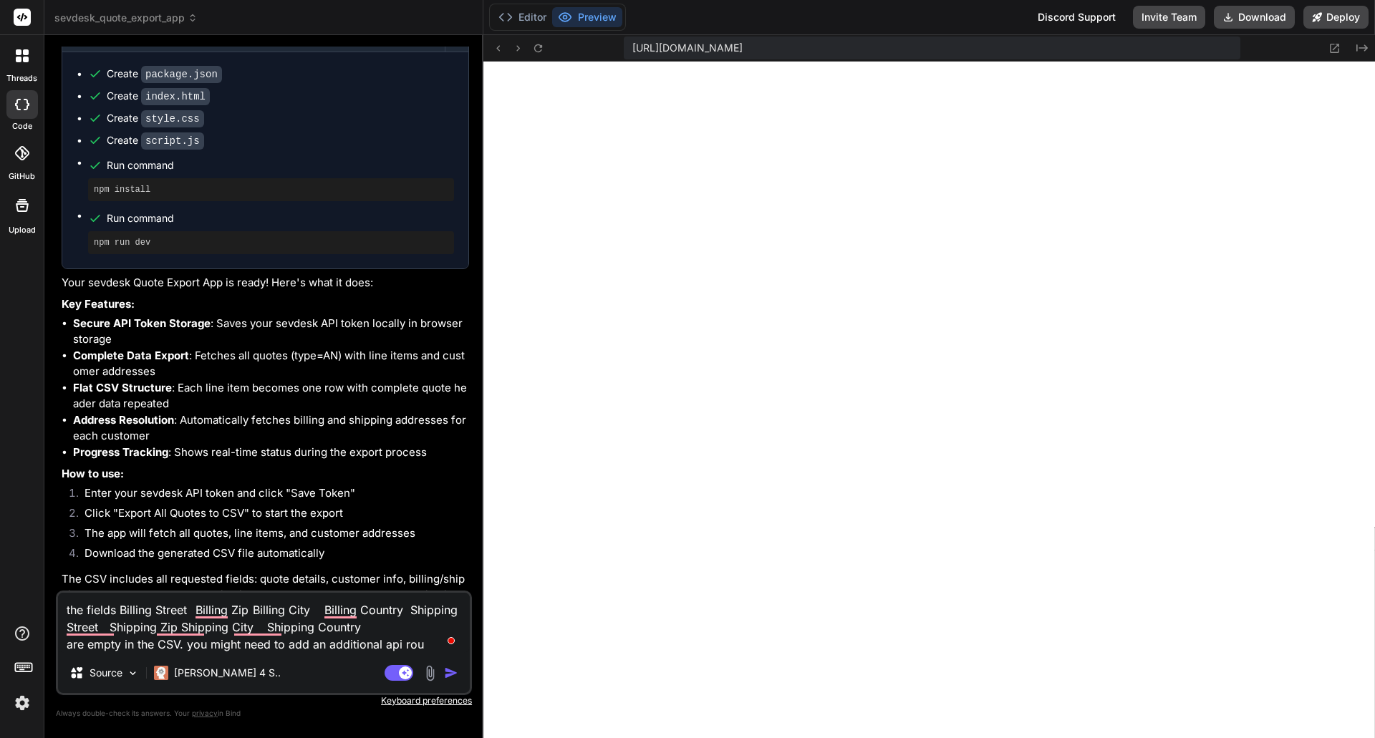
type textarea "x"
type textarea "the fields Billing Street Billing Zip Billing City Billing Country Shipping Str…"
type textarea "x"
type textarea "the fields Billing Street Billing Zip Billing City Billing Country Shipping Str…"
type textarea "x"
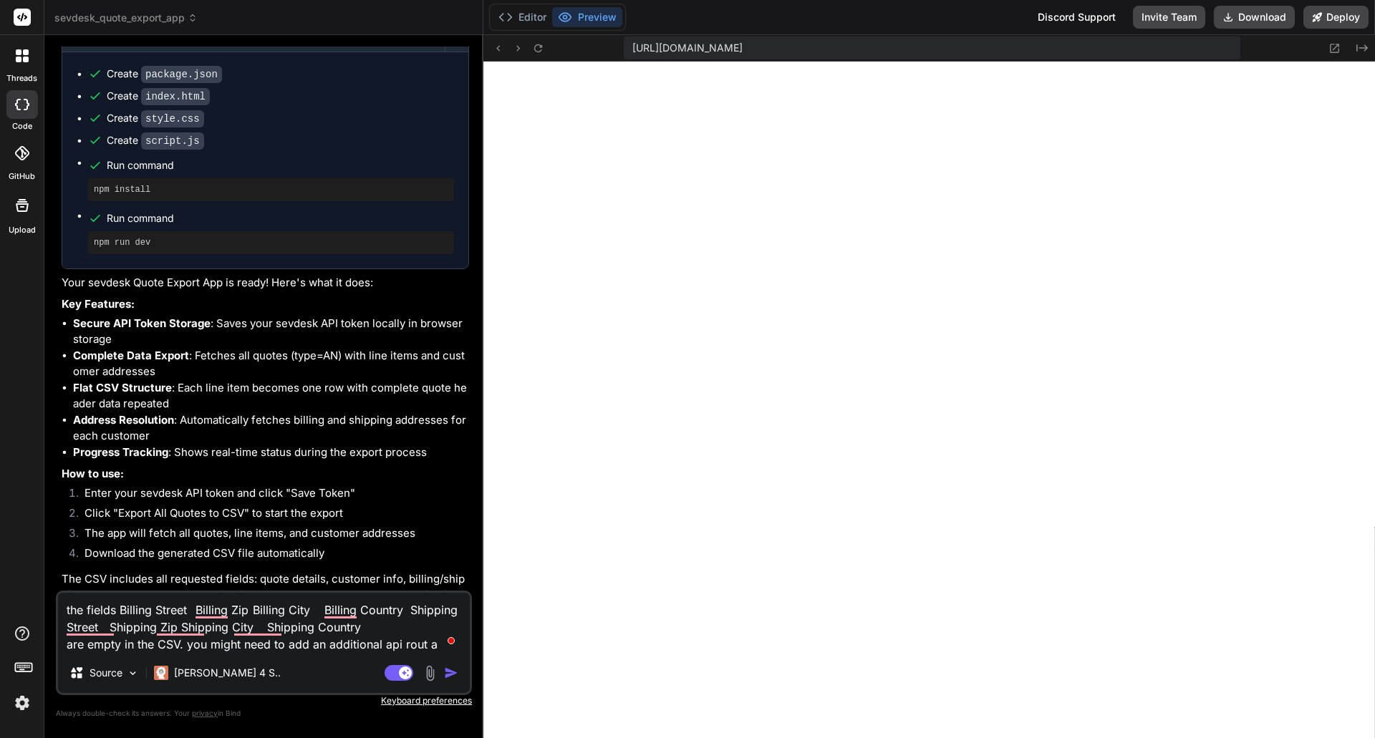
type textarea "the fields Billing Street Billing Zip Billing City Billing Country Shipping Str…"
type textarea "x"
type textarea "the fields Billing Street Billing Zip Billing City Billing Country Shipping Str…"
type textarea "x"
type textarea "the fields Billing Street Billing Zip Billing City Billing Country Shipping Str…"
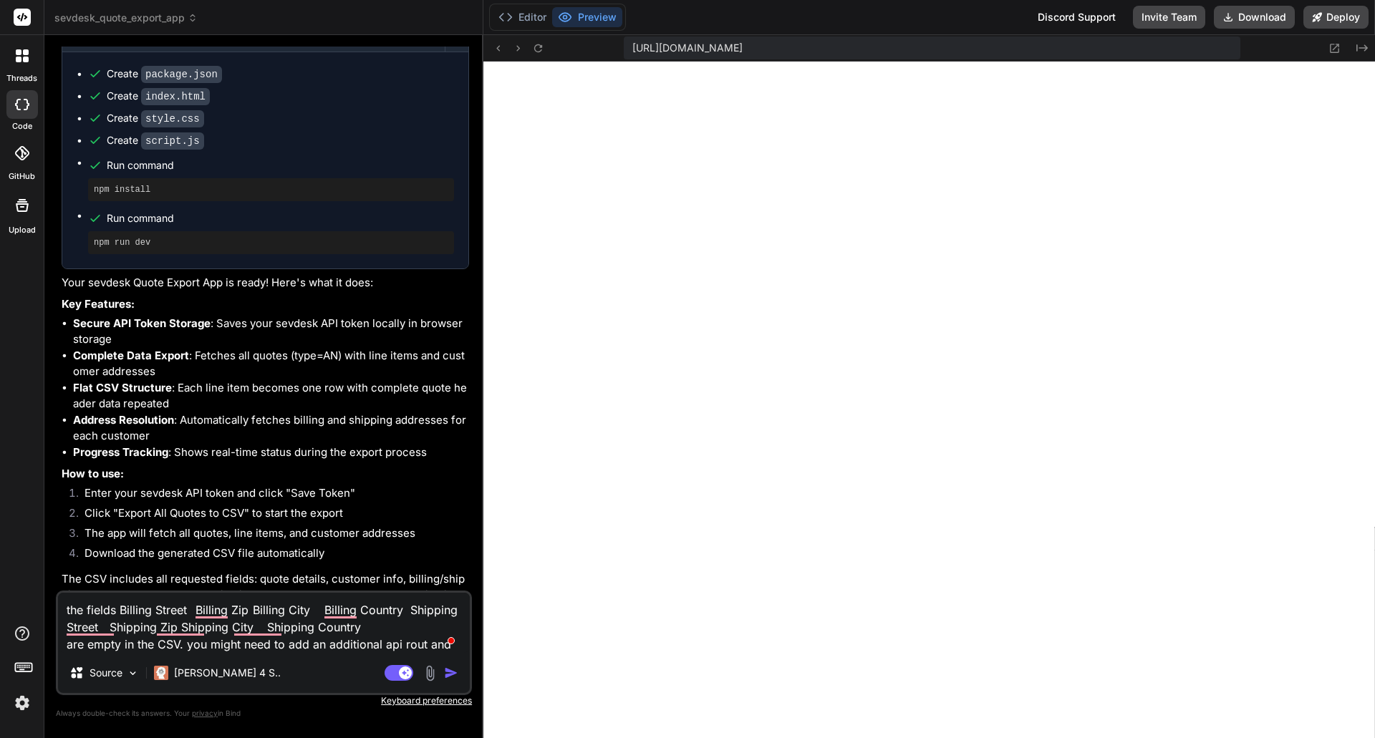
type textarea "x"
type textarea "the fields Billing Street Billing Zip Billing City Billing Country Shipping Str…"
type textarea "x"
type textarea "the fields Billing Street Billing Zip Billing City Billing Country Shipping Str…"
type textarea "x"
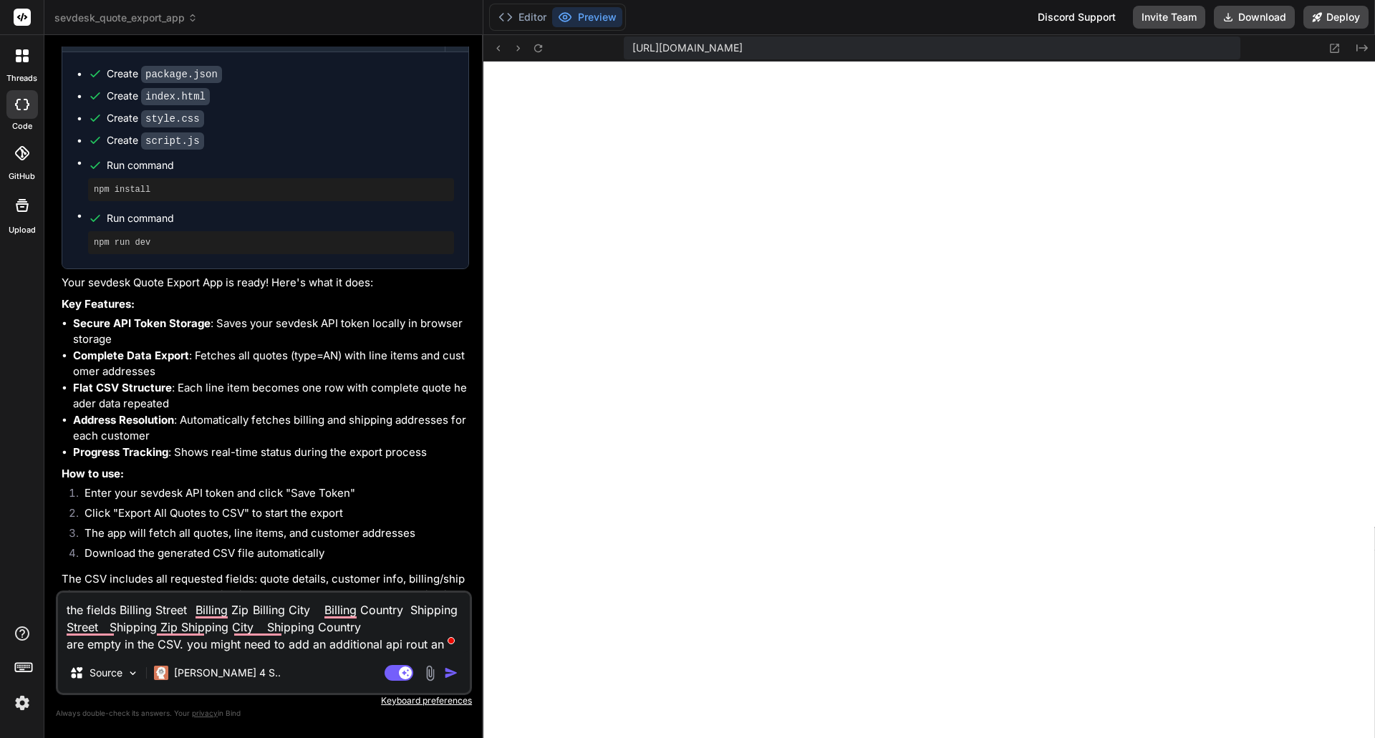
type textarea "the fields Billing Street Billing Zip Billing City Billing Country Shipping Str…"
type textarea "x"
type textarea "the fields Billing Street Billing Zip Billing City Billing Country Shipping Str…"
type textarea "x"
type textarea "the fields Billing Street Billing Zip Billing City Billing Country Shipping Str…"
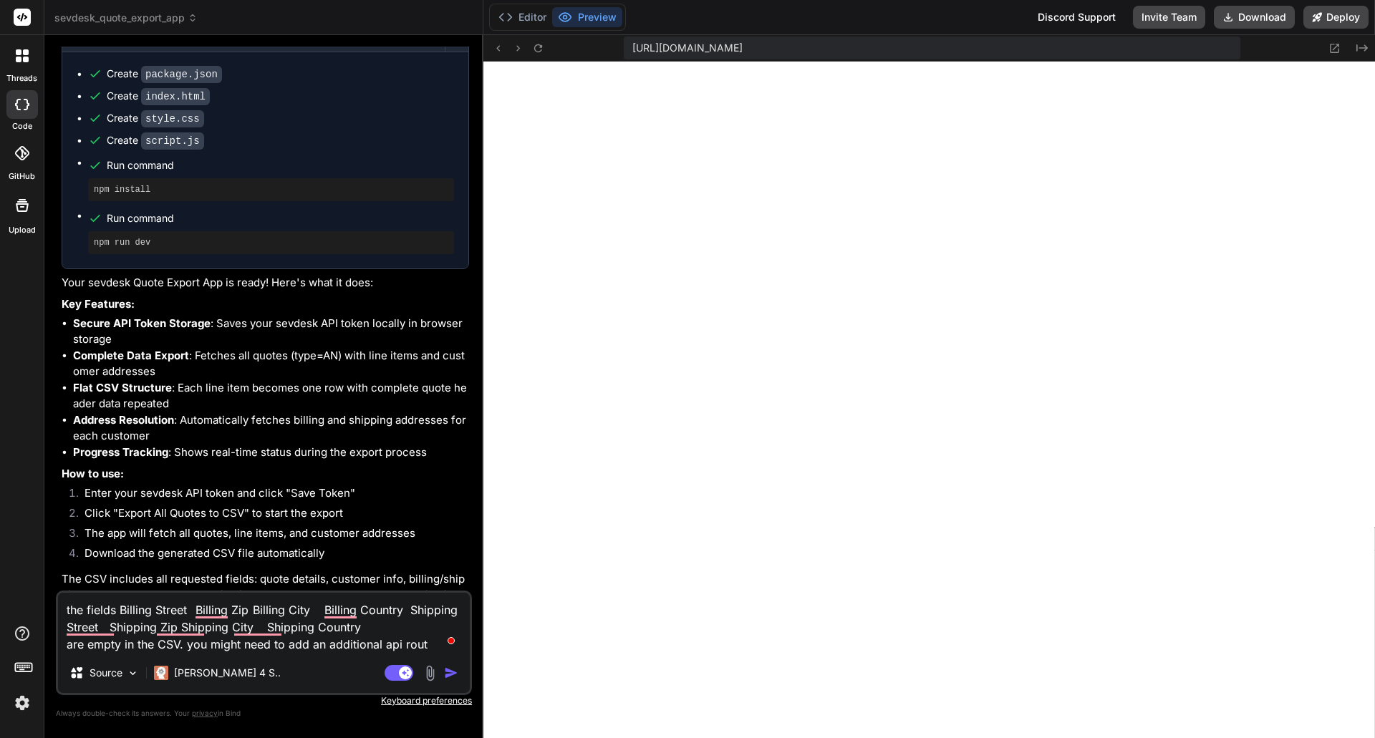
type textarea "x"
type textarea "the fields Billing Street Billing Zip Billing City Billing Country Shipping Str…"
type textarea "x"
type textarea "the fields Billing Street Billing Zip Billing City Billing Country Shipping Str…"
type textarea "x"
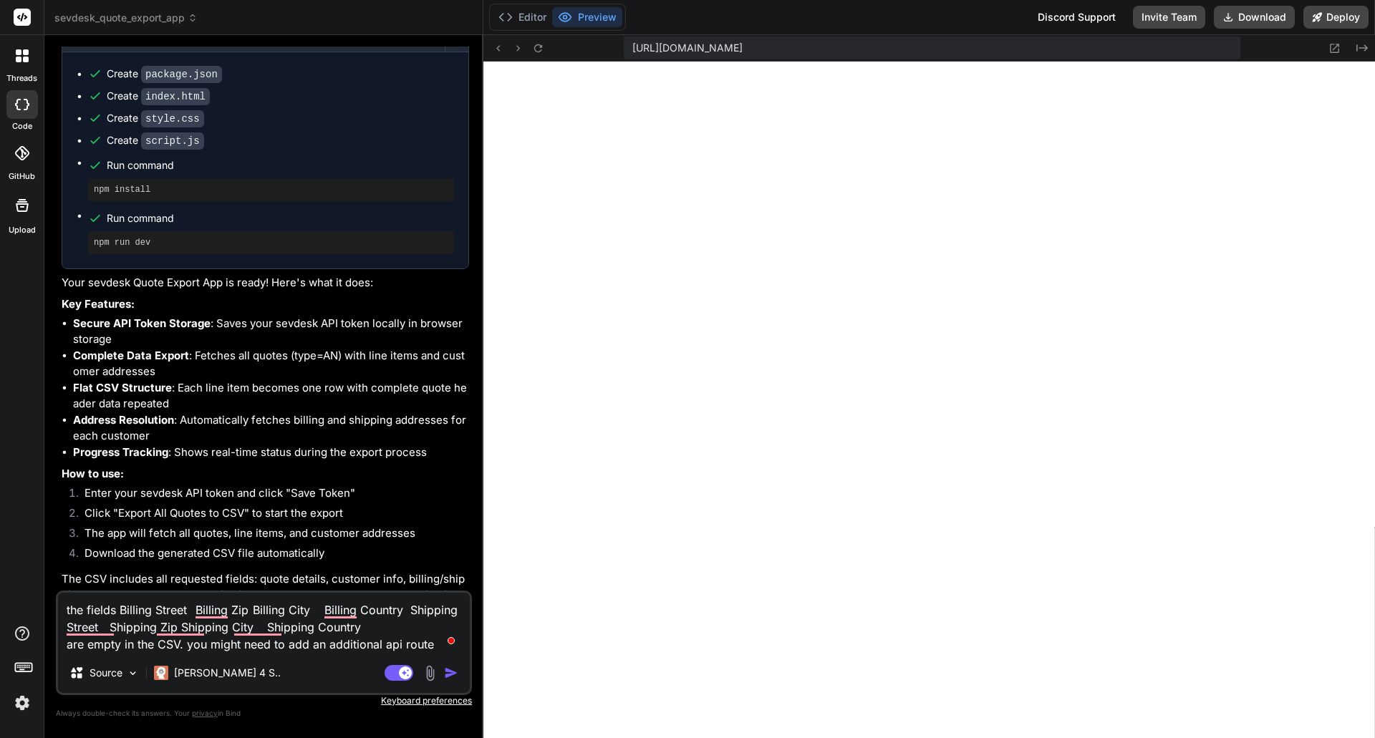
type textarea "the fields Billing Street Billing Zip Billing City Billing Country Shipping Str…"
type textarea "x"
type textarea "the fields Billing Street Billing Zip Billing City Billing Country Shipping Str…"
type textarea "x"
type textarea "the fields Billing Street Billing Zip Billing City Billing Country Shipping Str…"
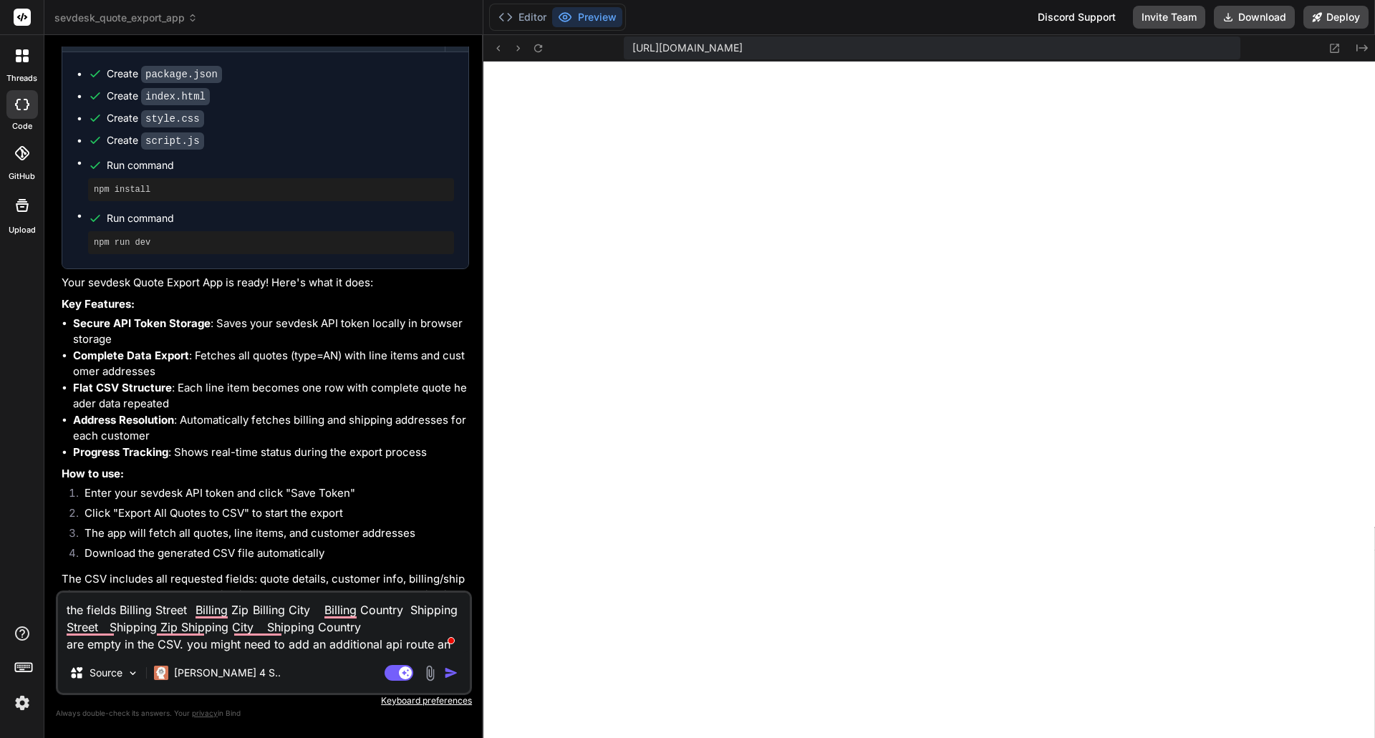
type textarea "x"
type textarea "the fields Billing Street Billing Zip Billing City Billing Country Shipping Str…"
type textarea "x"
type textarea "the fields Billing Street Billing Zip Billing City Billing Country Shipping Str…"
type textarea "x"
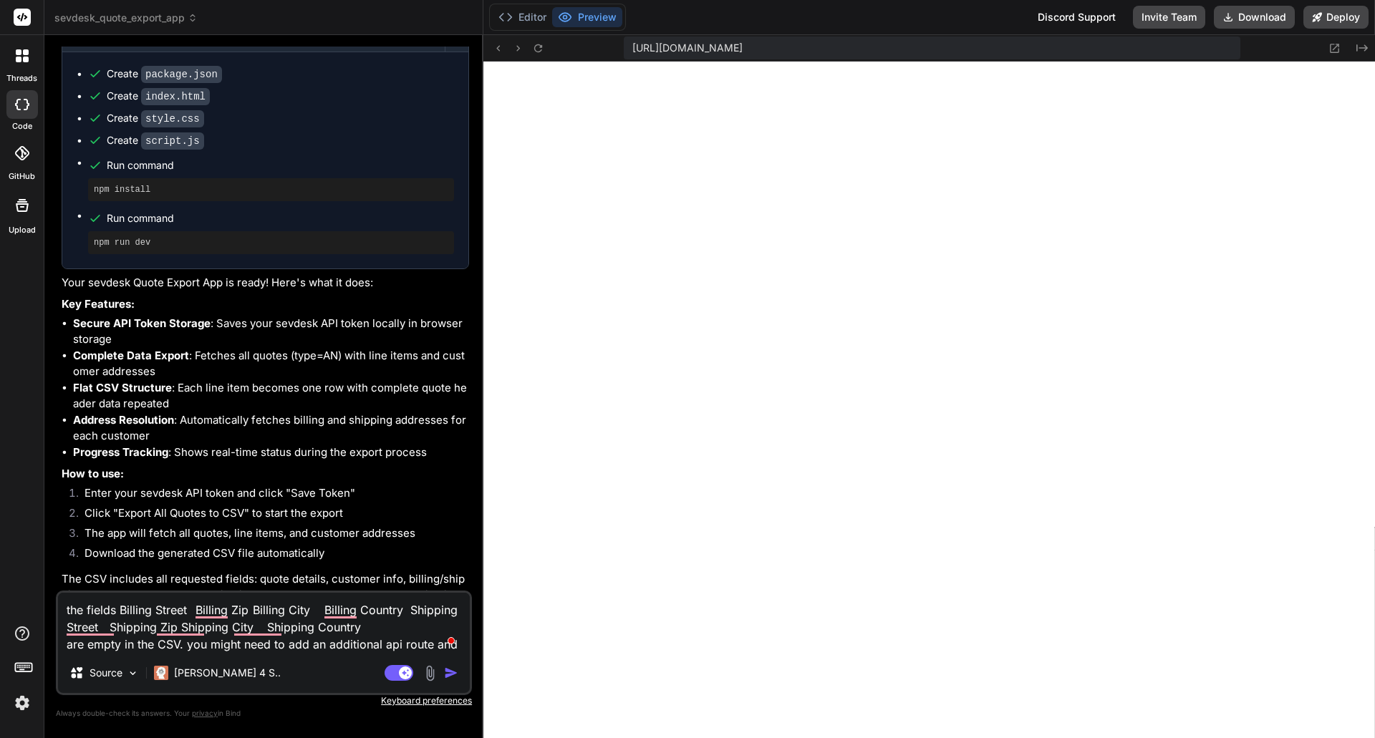
type textarea "the fields Billing Street Billing Zip Billing City Billing Country Shipping Str…"
type textarea "x"
type textarea "the fields Billing Street Billing Zip Billing City Billing Country Shipping Str…"
type textarea "x"
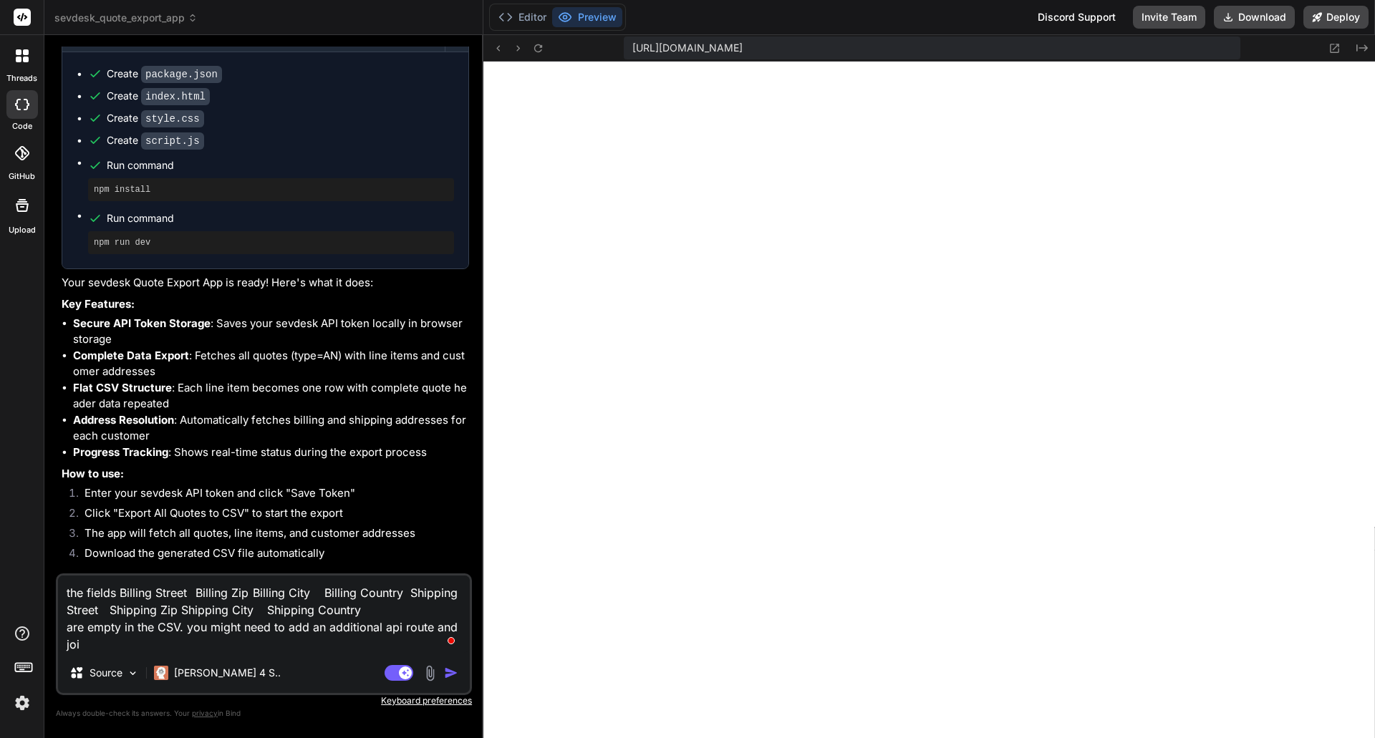
type textarea "the fields Billing Street Billing Zip Billing City Billing Country Shipping Str…"
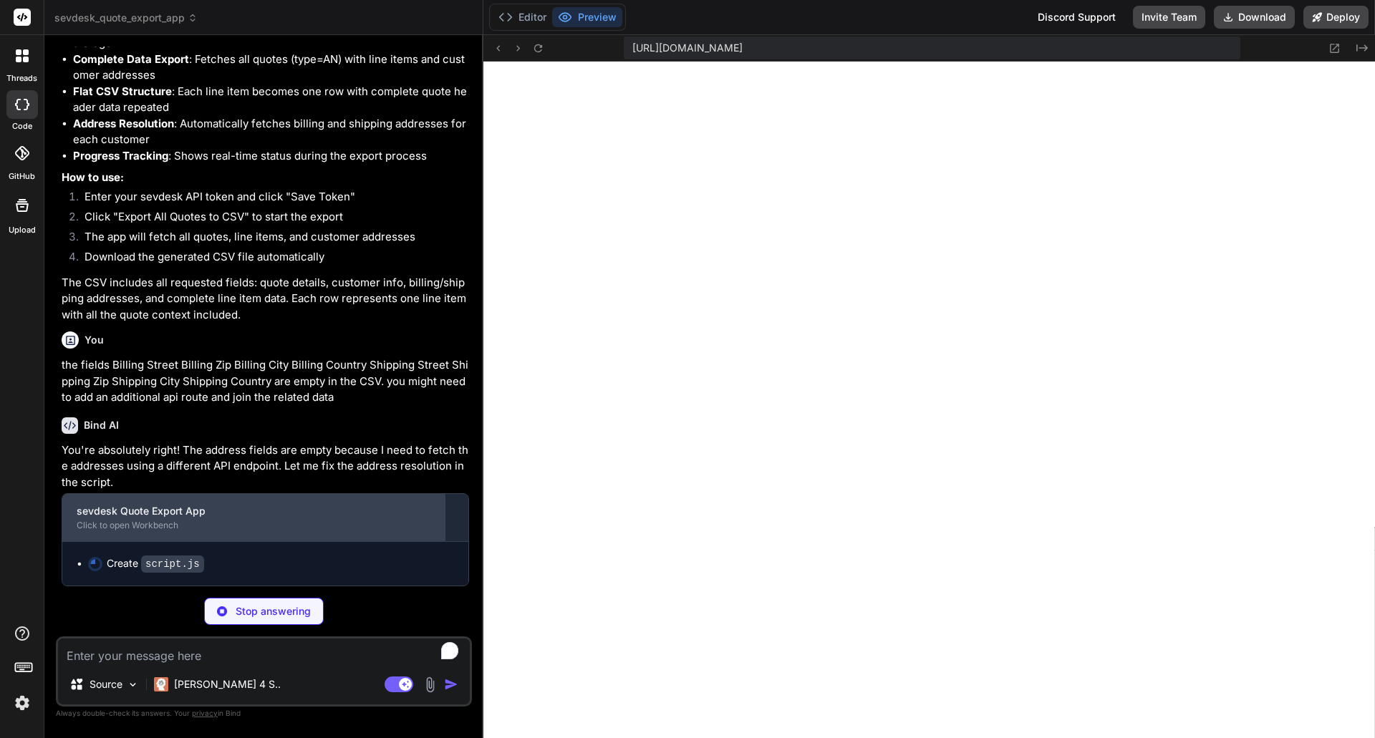
scroll to position [1308, 0]
